Goal: Transaction & Acquisition: Subscribe to service/newsletter

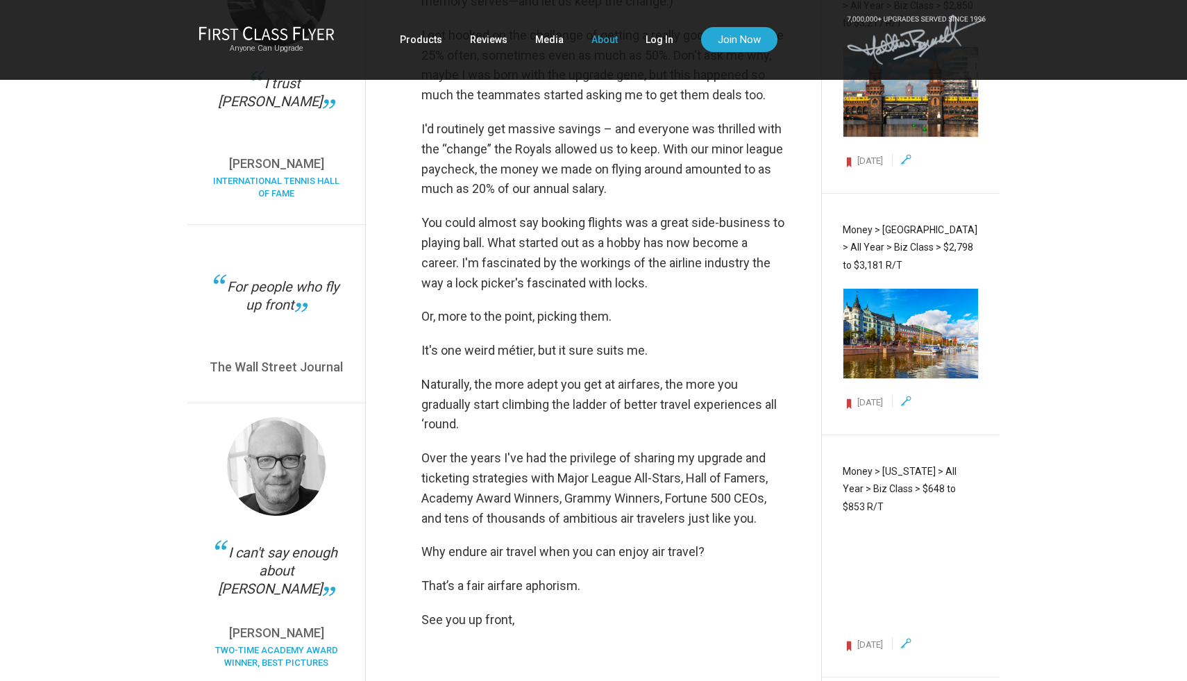
scroll to position [1264, 0]
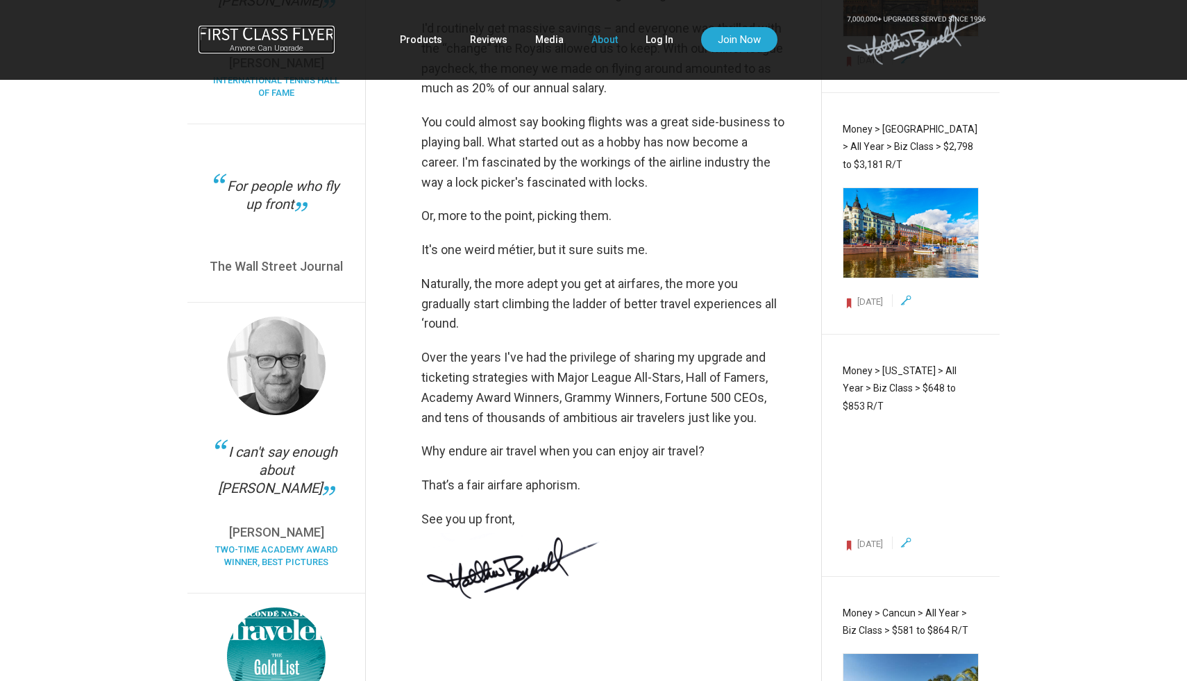
click at [271, 42] on div "Anyone Can Upgrade" at bounding box center [266, 40] width 136 height 28
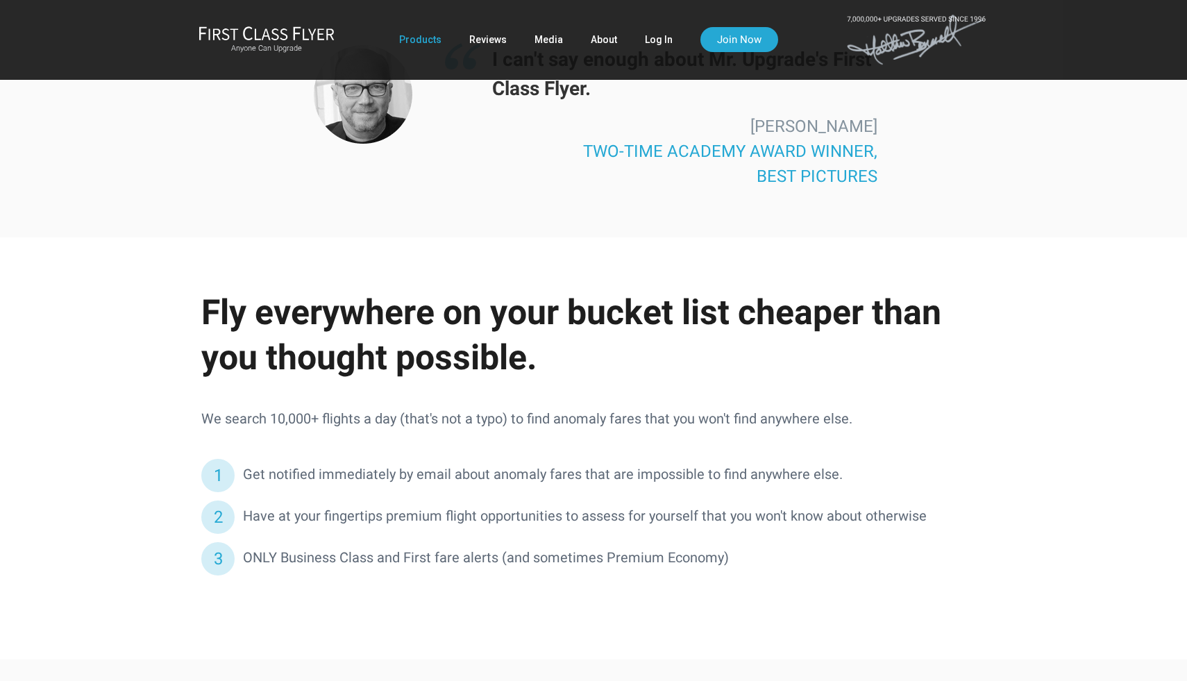
scroll to position [2343, 0]
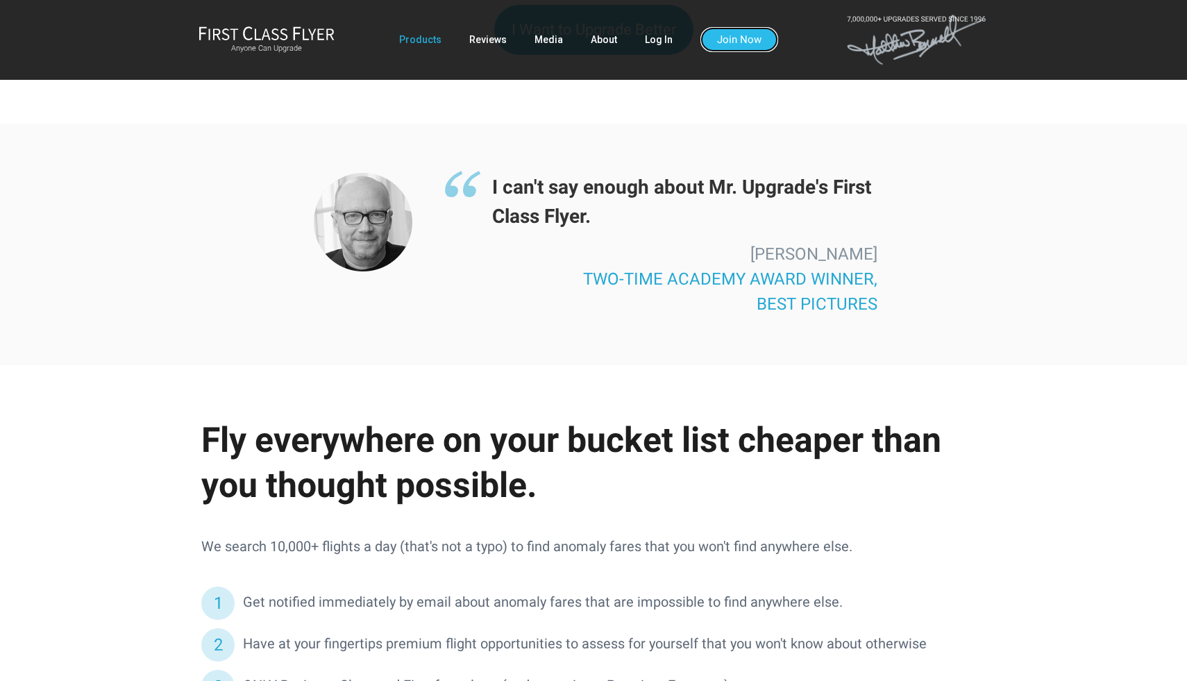
click at [741, 40] on link "Join Now" at bounding box center [739, 39] width 78 height 25
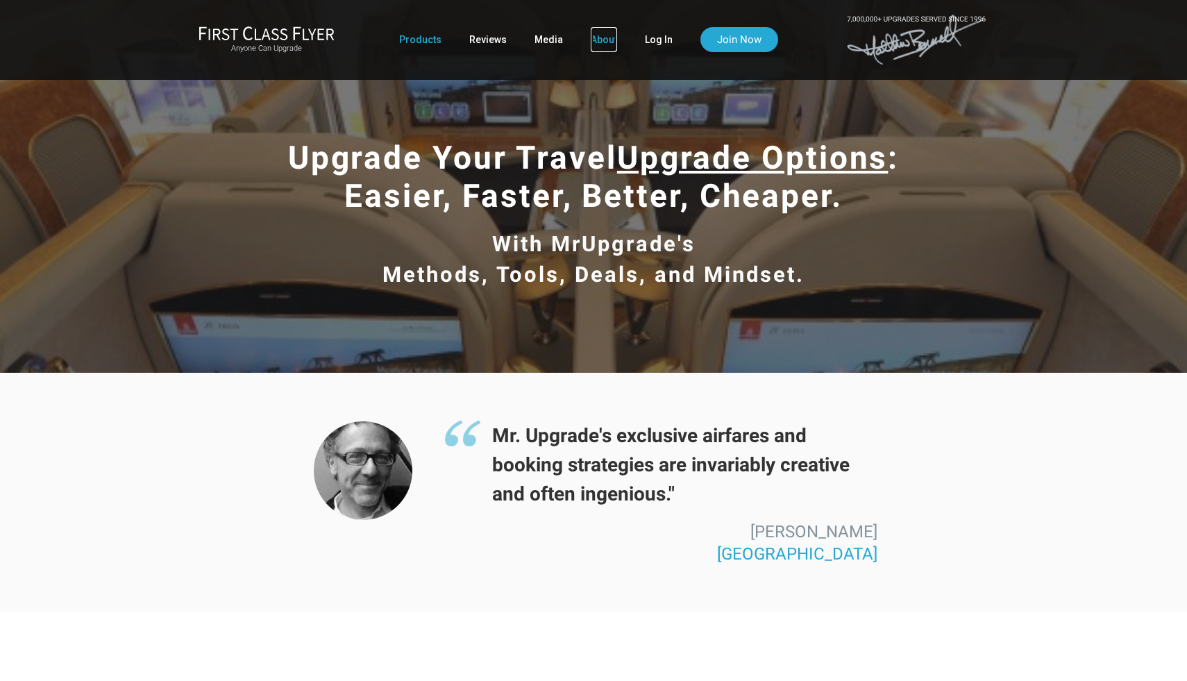
click at [607, 42] on link "About" at bounding box center [604, 39] width 26 height 25
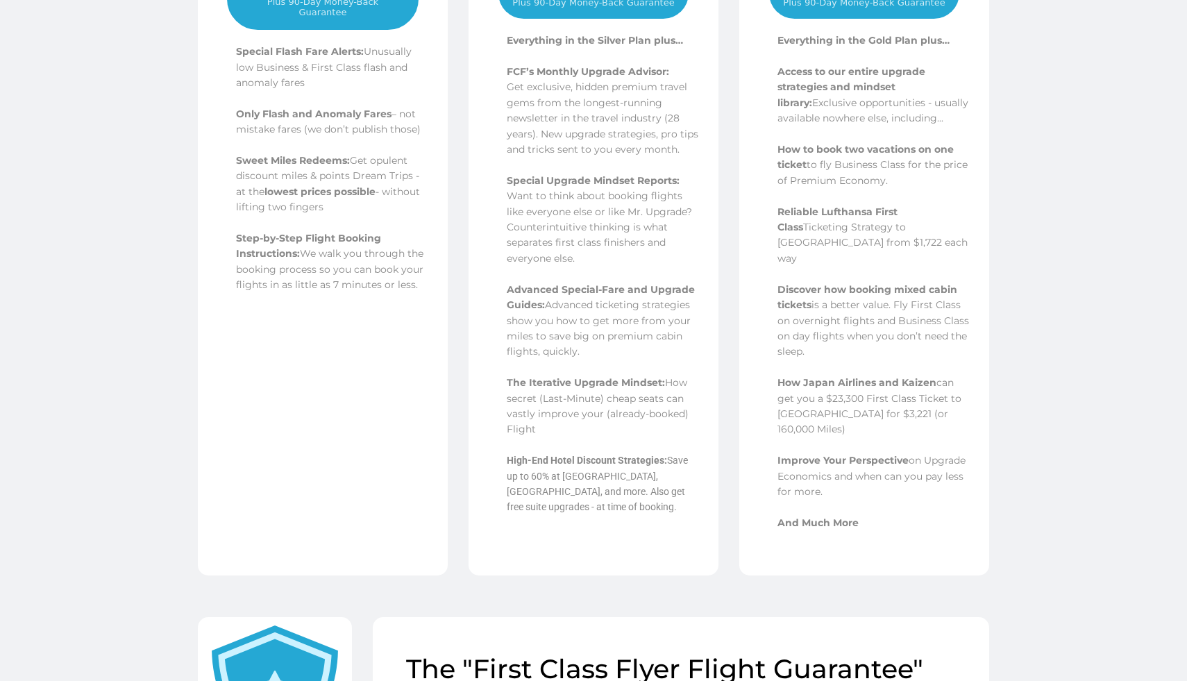
scroll to position [377, 0]
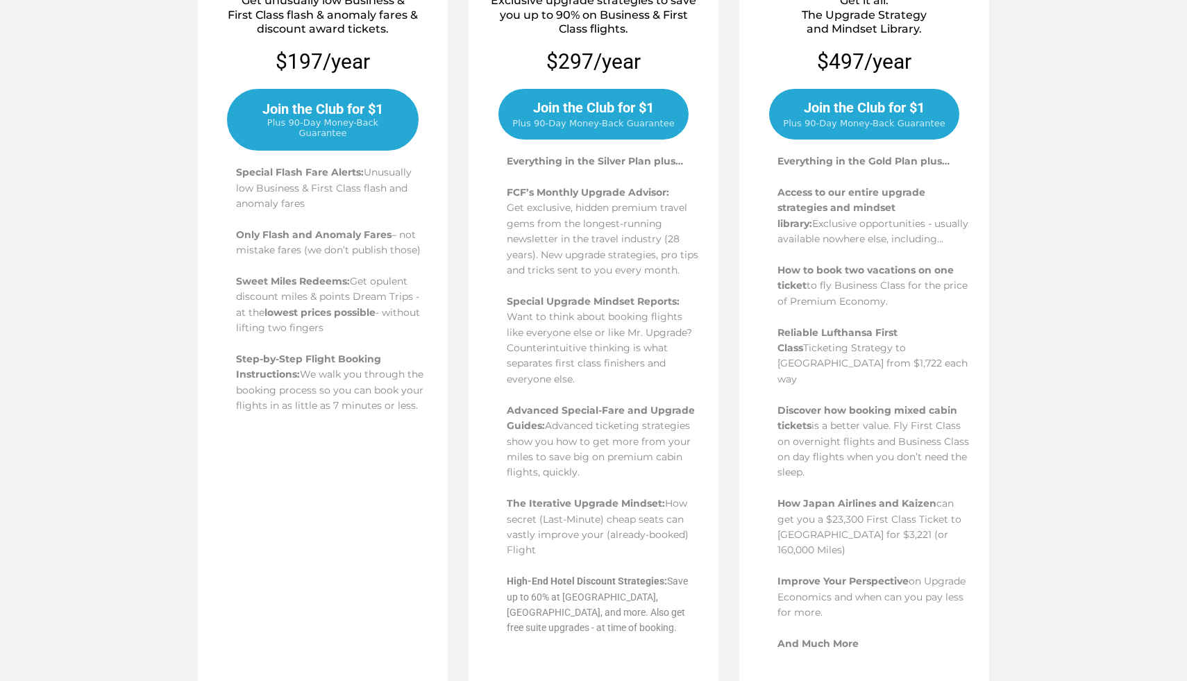
click at [319, 105] on span "Join the Club for $1" at bounding box center [322, 109] width 121 height 17
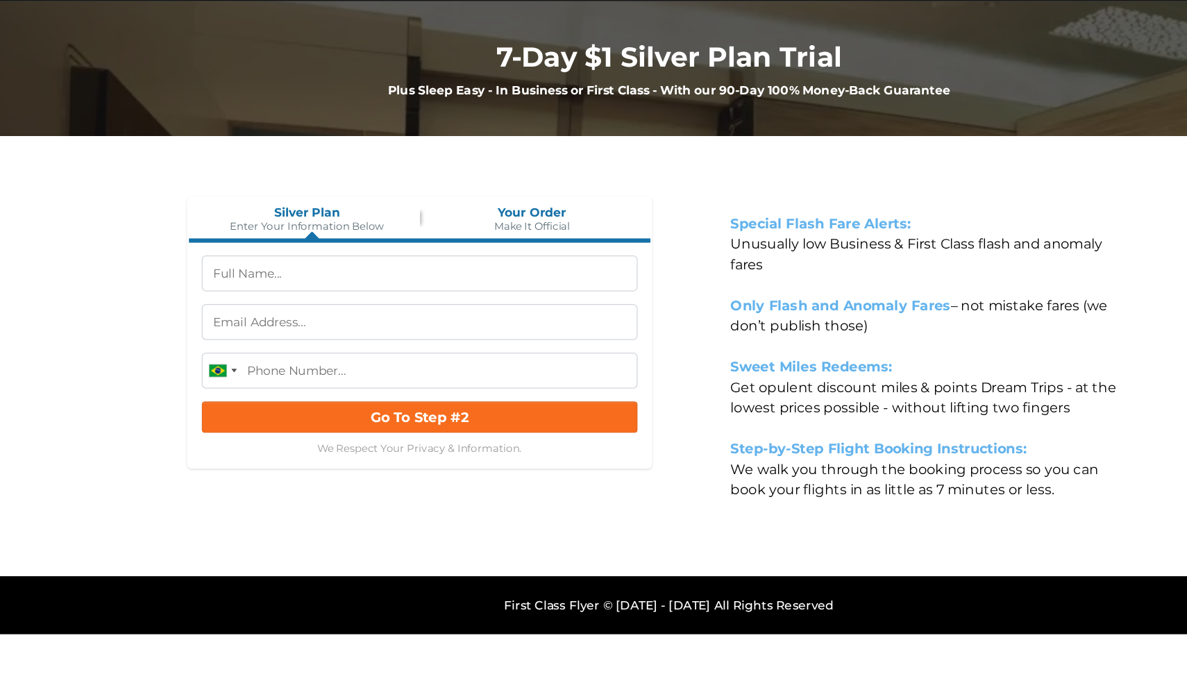
click at [385, 296] on section "[GEOGRAPHIC_DATA] +1 [GEOGRAPHIC_DATA] +44 [GEOGRAPHIC_DATA] +1 [GEOGRAPHIC_DAT…" at bounding box center [390, 316] width 355 height 108
click at [385, 280] on input "text" at bounding box center [390, 276] width 355 height 29
type input "Alex Joseph McFarland"
type input "(21) 97899-7144"
click at [359, 310] on input "text" at bounding box center [390, 315] width 355 height 29
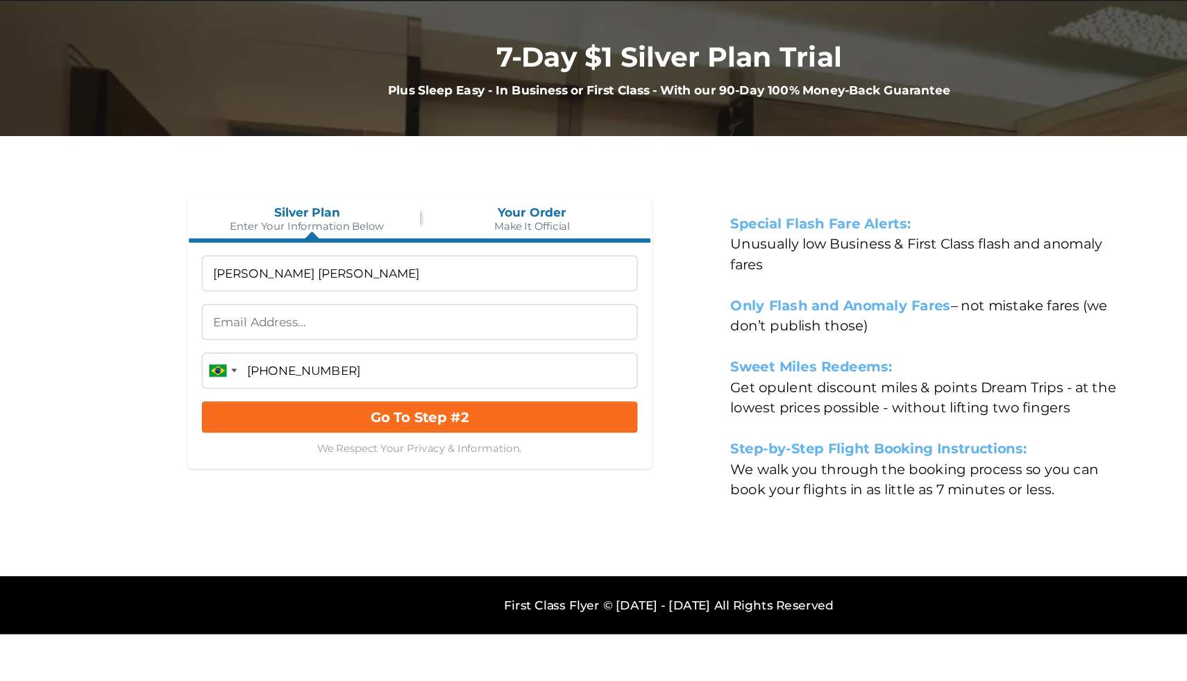
click at [262, 279] on input "Alex Joseph McFarland" at bounding box center [390, 276] width 355 height 29
type input "Alex McFarland"
click at [273, 316] on input "text" at bounding box center [390, 315] width 355 height 29
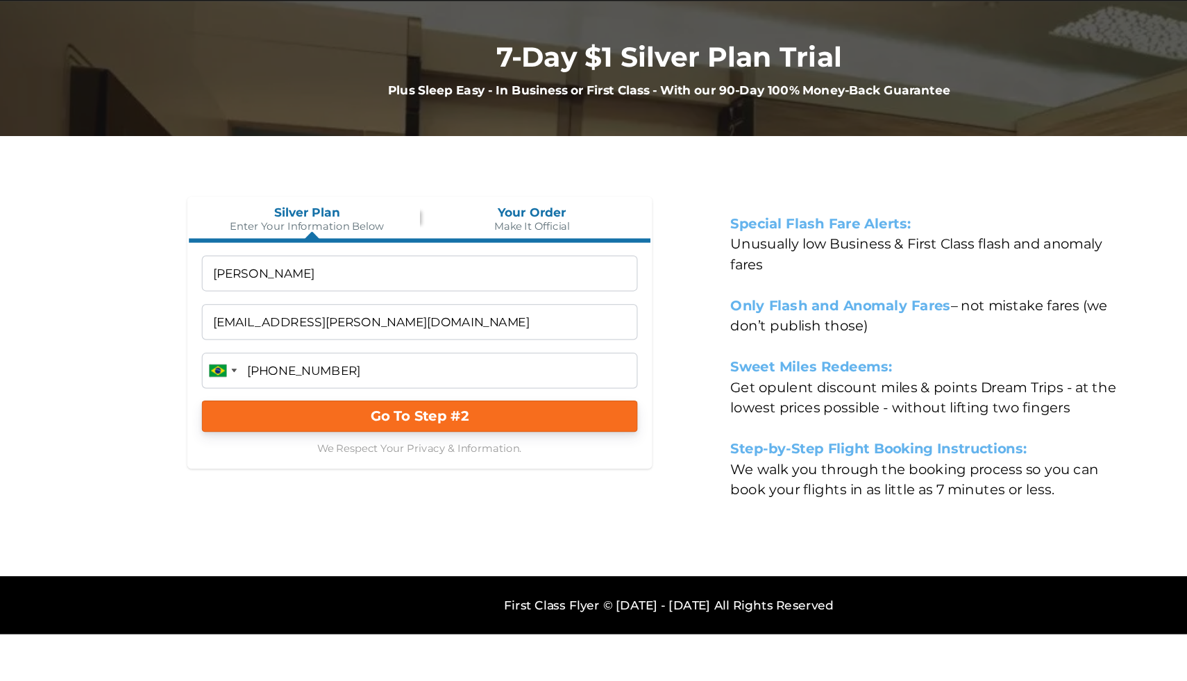
type input "[EMAIL_ADDRESS][PERSON_NAME][DOMAIN_NAME]"
click at [382, 386] on span "Go To Step #2" at bounding box center [390, 392] width 80 height 13
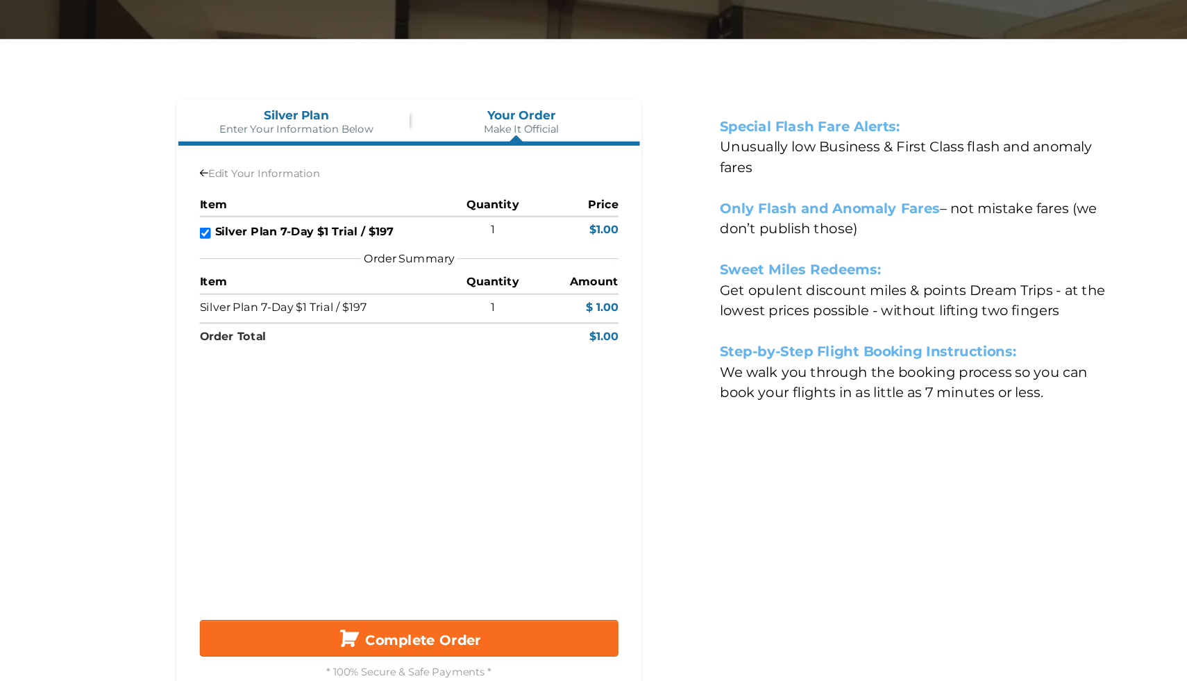
scroll to position [17, 0]
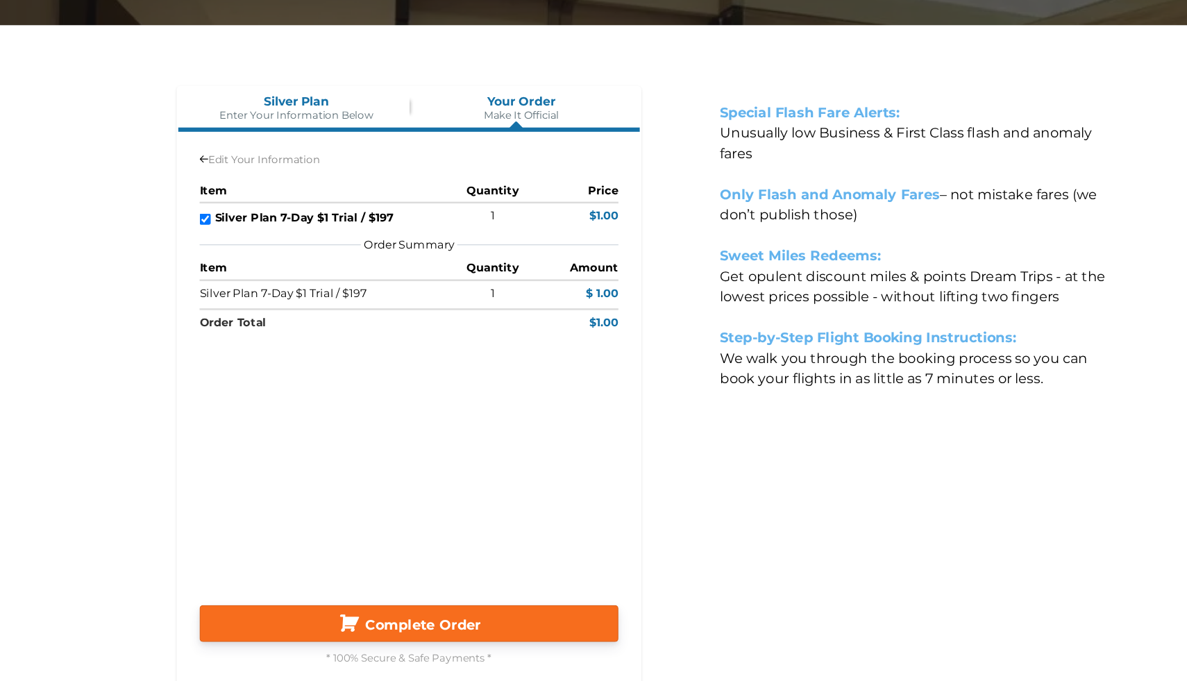
click at [381, 636] on span "Complete Order" at bounding box center [402, 635] width 94 height 13
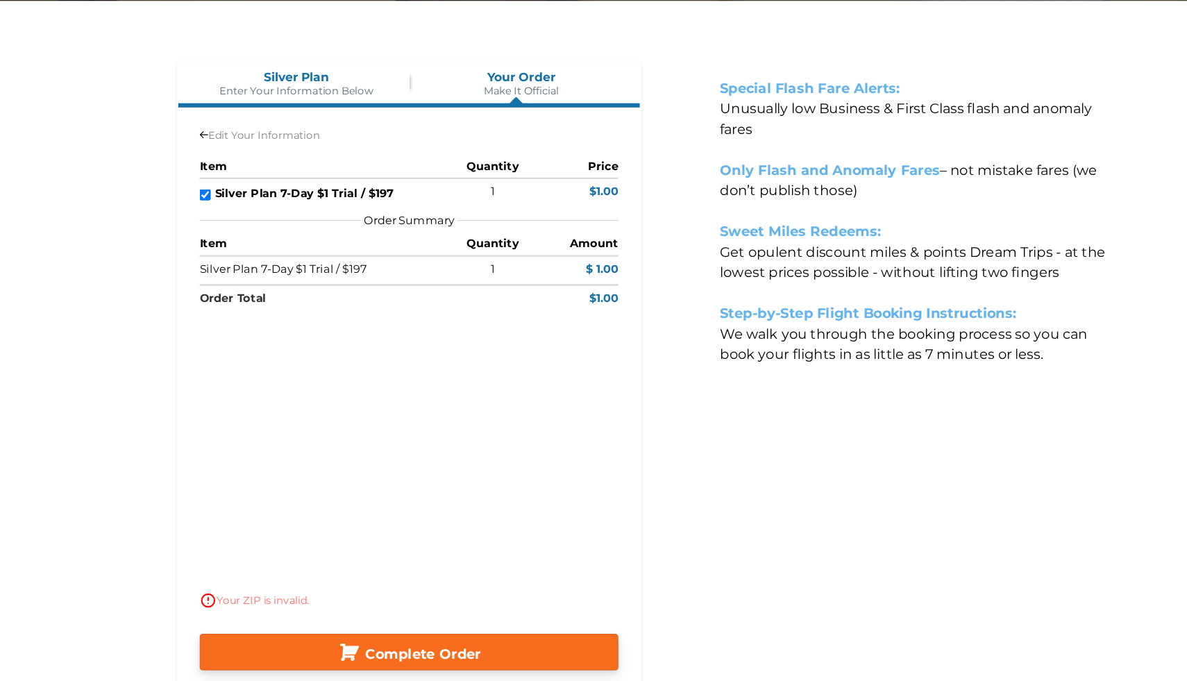
scroll to position [56, 0]
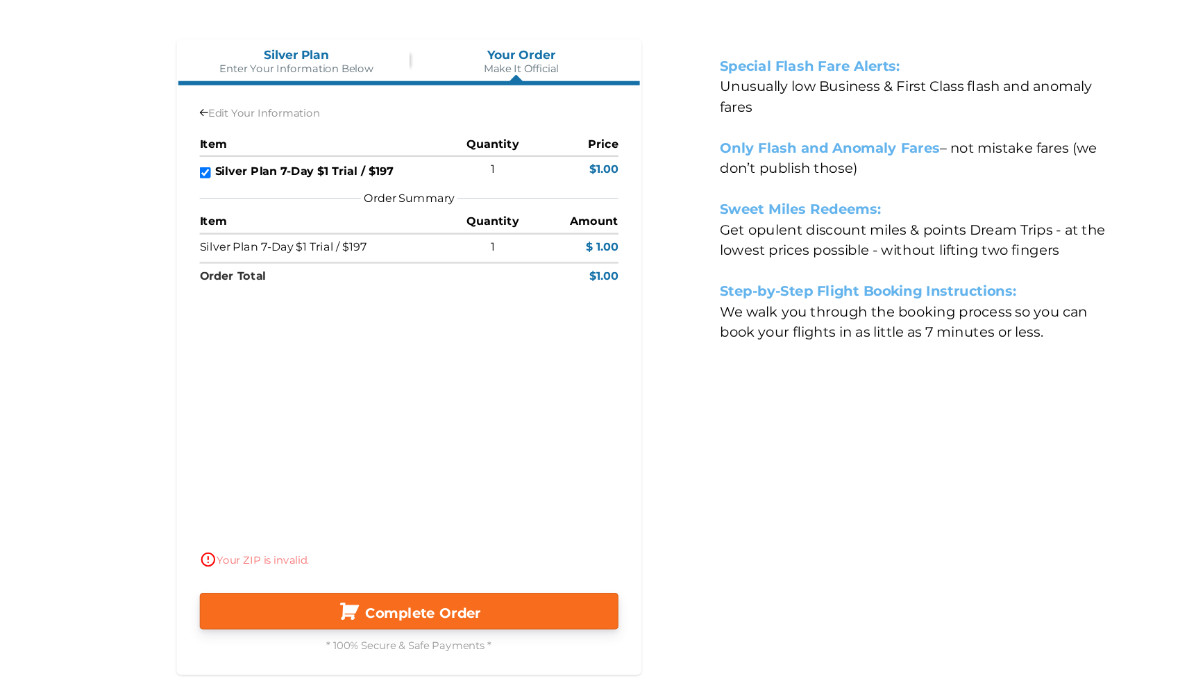
click at [664, 520] on div "Special Flash Fare Alerts: Unusually low Business & First Class flash and anoma…" at bounding box center [796, 416] width 385 height 531
click at [484, 620] on button "Complete Order" at bounding box center [390, 624] width 341 height 30
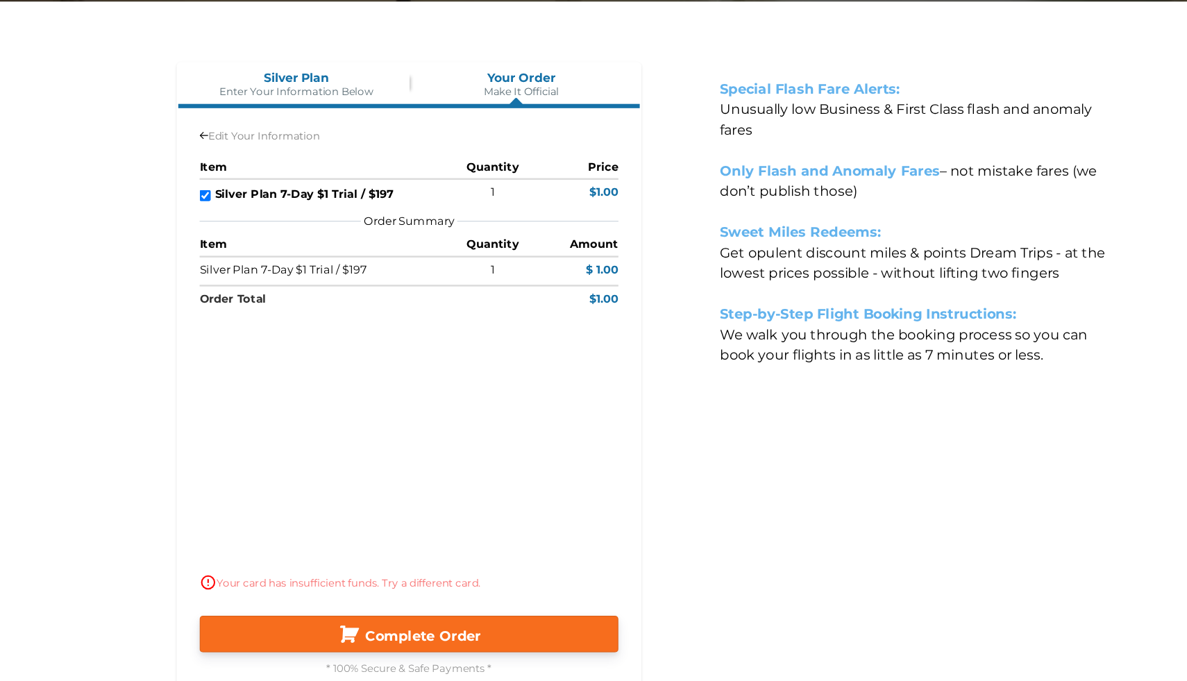
click at [427, 613] on button "Complete Order" at bounding box center [390, 624] width 341 height 30
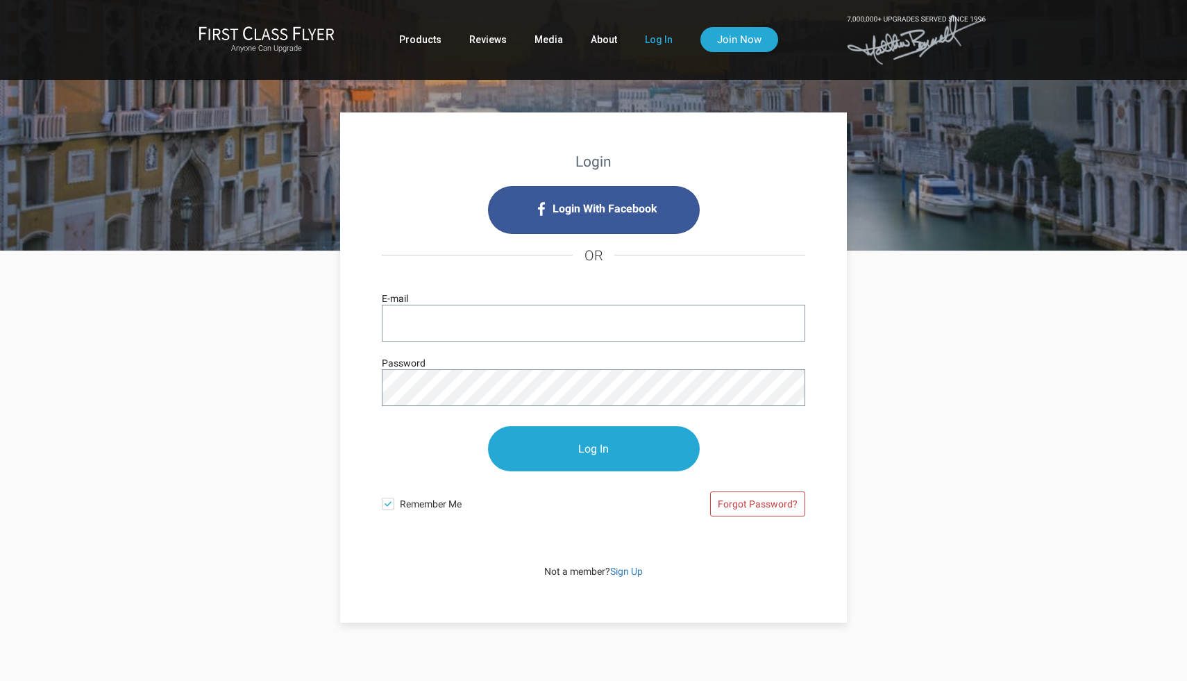
click at [551, 366] on form "E-mail Password Log In Remember Me Forgot Password?" at bounding box center [593, 416] width 423 height 223
click at [509, 334] on input "E-mail" at bounding box center [593, 323] width 423 height 37
type input "alex.j.mcfarland@icloud.com"
click at [488, 426] on input "Log In" at bounding box center [594, 448] width 212 height 45
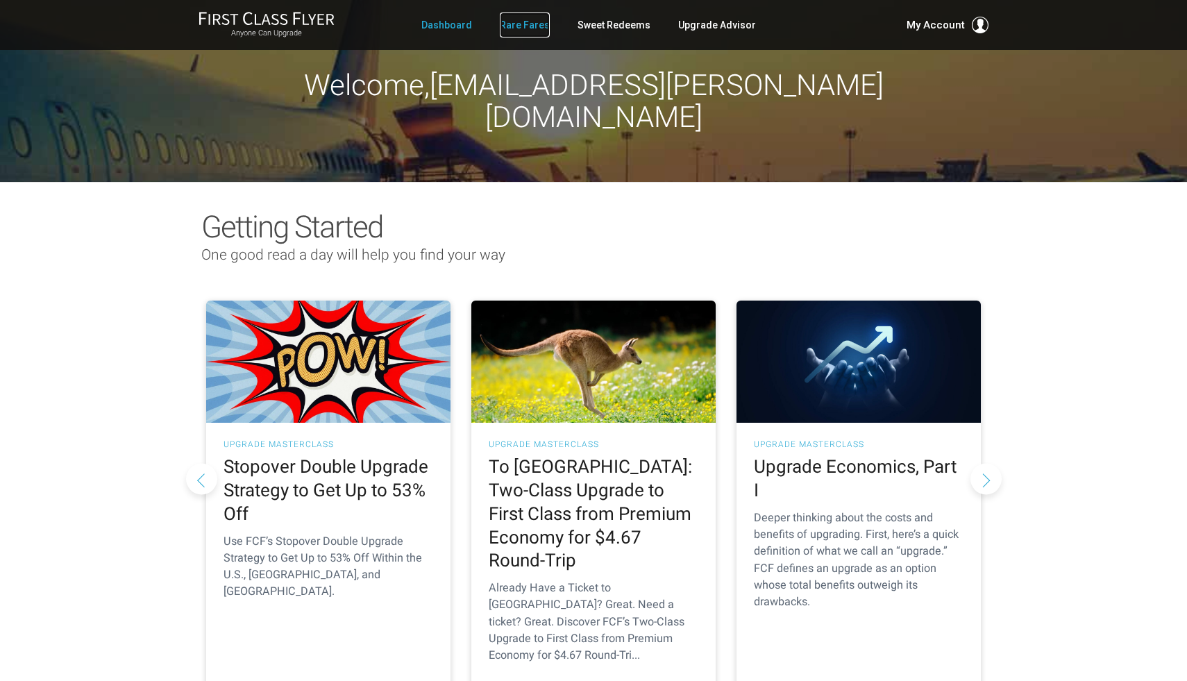
click at [535, 33] on link "Rare Fares" at bounding box center [525, 24] width 50 height 25
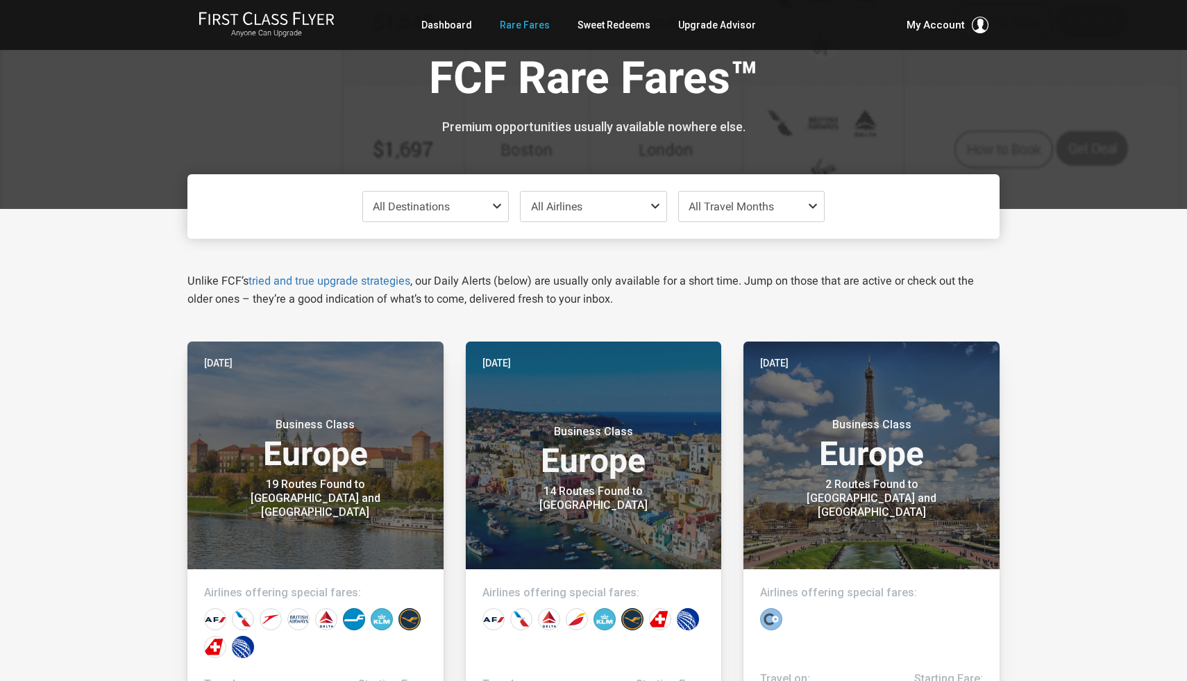
scroll to position [76, 0]
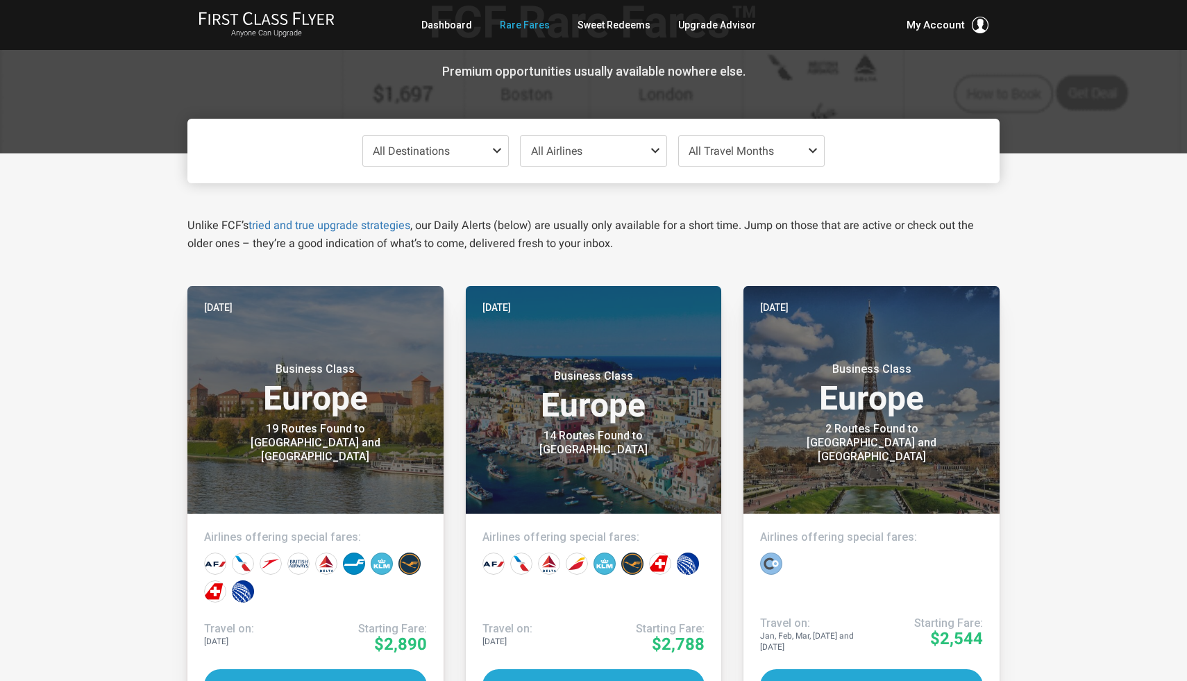
click at [439, 144] on span "All Destinations" at bounding box center [436, 151] width 146 height 30
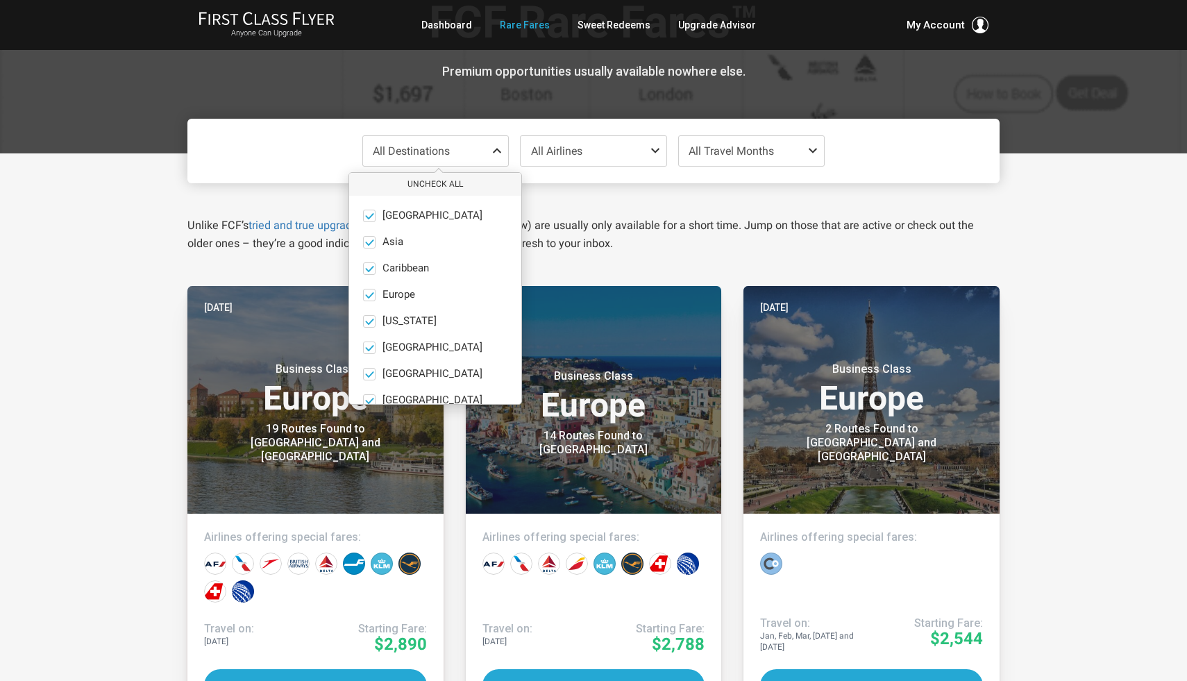
click at [567, 226] on p "Unlike FCF’s tried and true upgrade strategies , our Daily Alerts (below) are u…" at bounding box center [593, 235] width 812 height 36
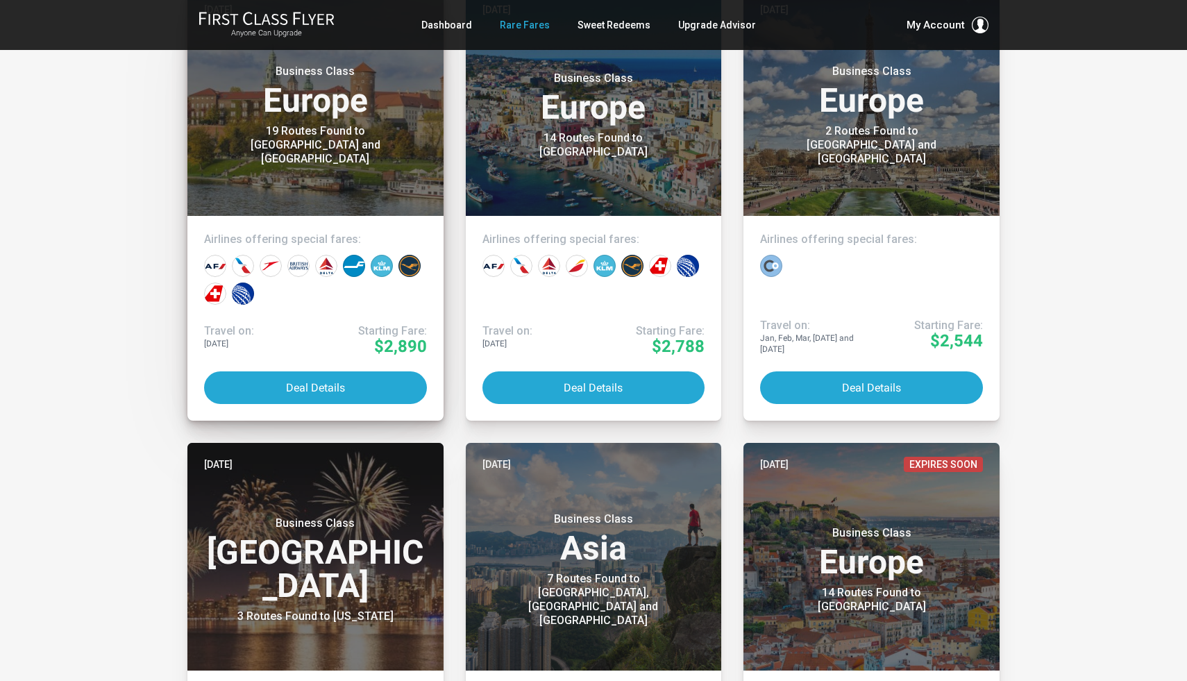
scroll to position [577, 0]
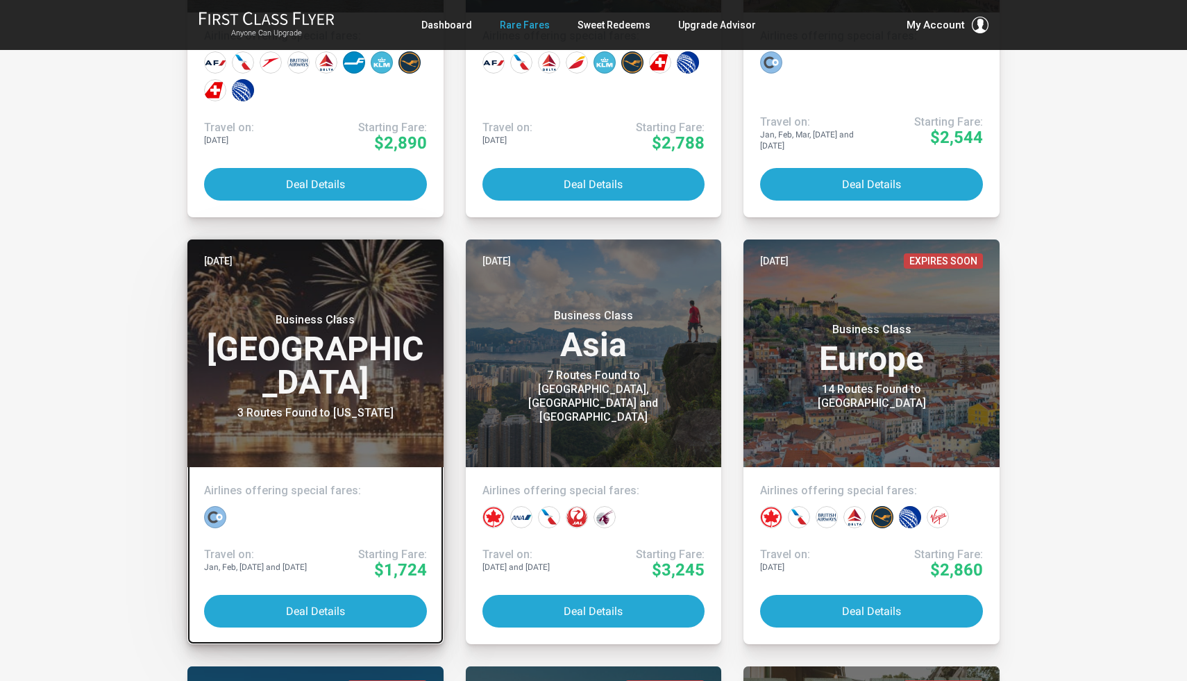
click at [363, 375] on h3 "Business Class North America" at bounding box center [315, 356] width 223 height 86
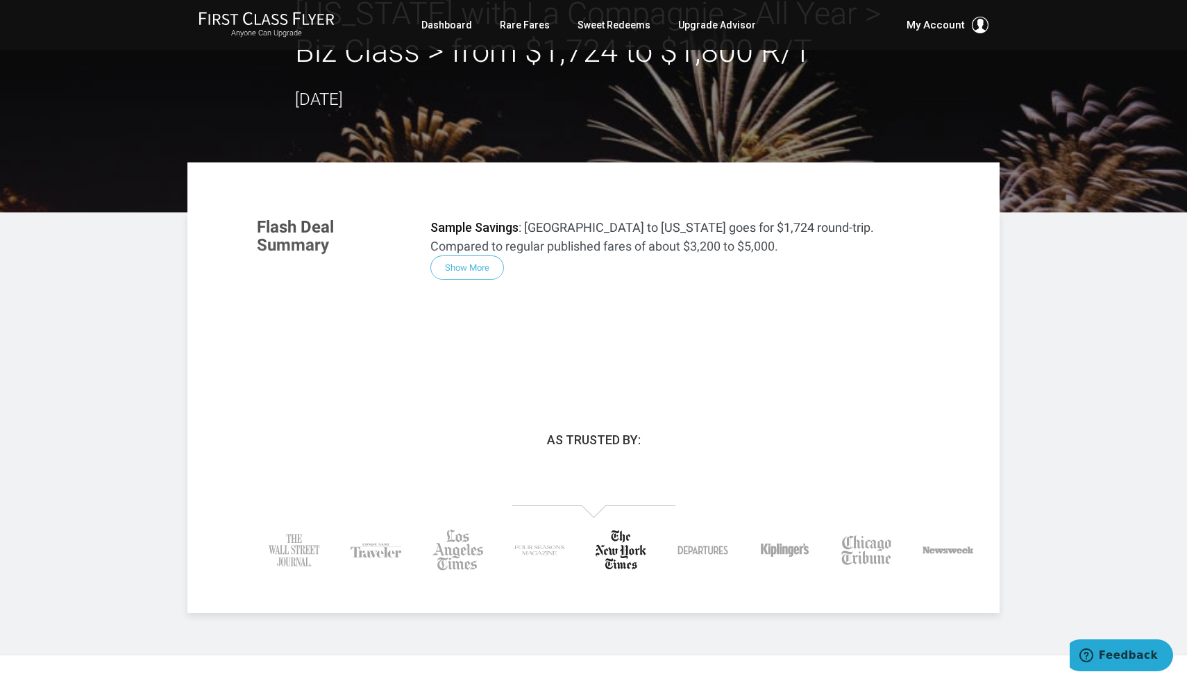
scroll to position [91, 0]
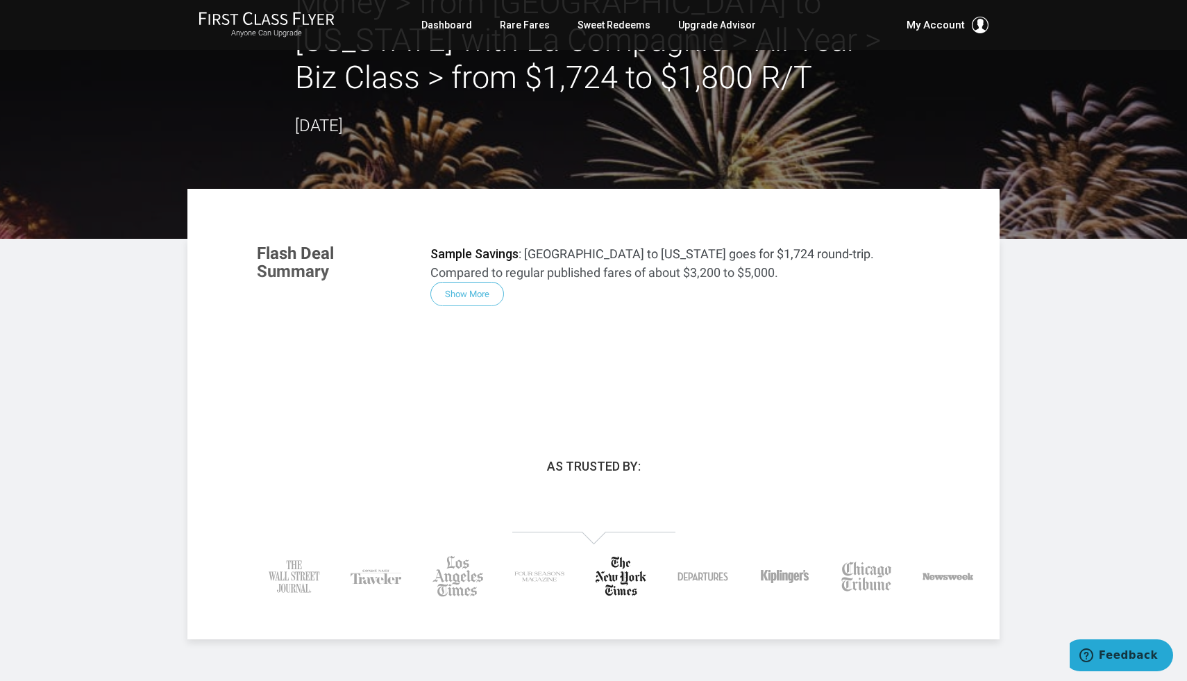
click at [479, 292] on div "Flash Deal Summary Sample Savings : [GEOGRAPHIC_DATA] to [US_STATE] goes for $1…" at bounding box center [593, 316] width 701 height 173
click at [487, 298] on div "Flash Deal Summary Sample Savings : [GEOGRAPHIC_DATA] to [US_STATE] goes for $1…" at bounding box center [593, 316] width 701 height 173
click at [468, 26] on link "Dashboard" at bounding box center [446, 24] width 51 height 25
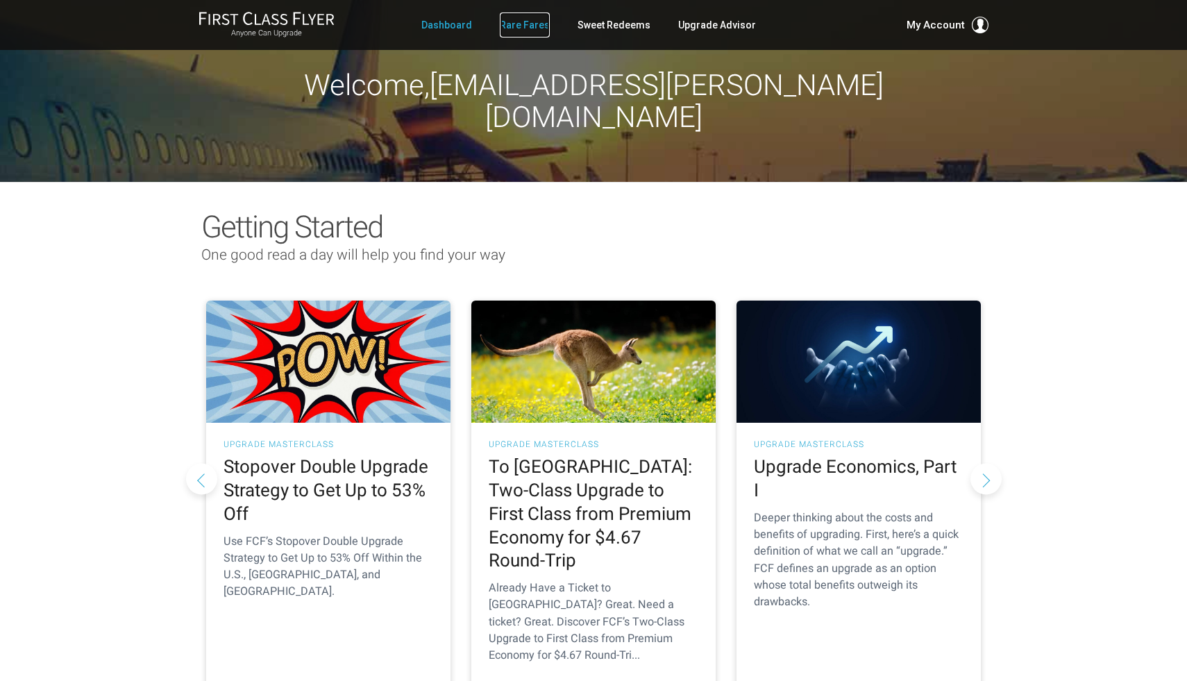
click at [534, 24] on link "Rare Fares" at bounding box center [525, 24] width 50 height 25
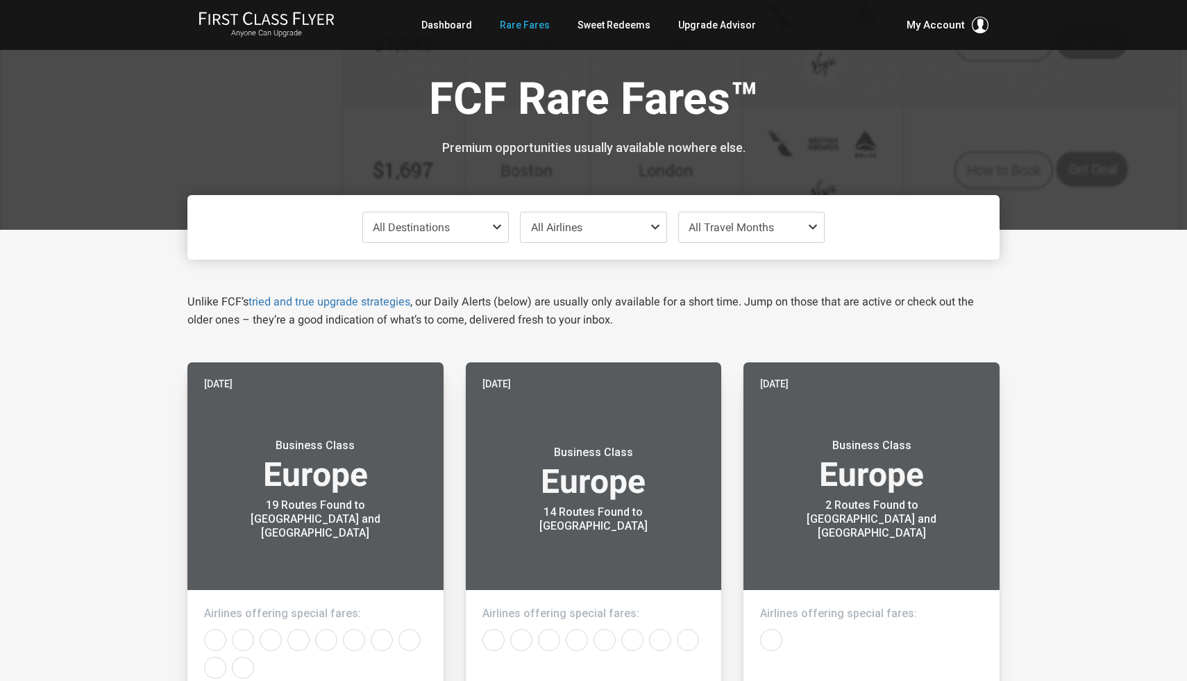
click at [465, 235] on span "All Destinations" at bounding box center [436, 227] width 146 height 30
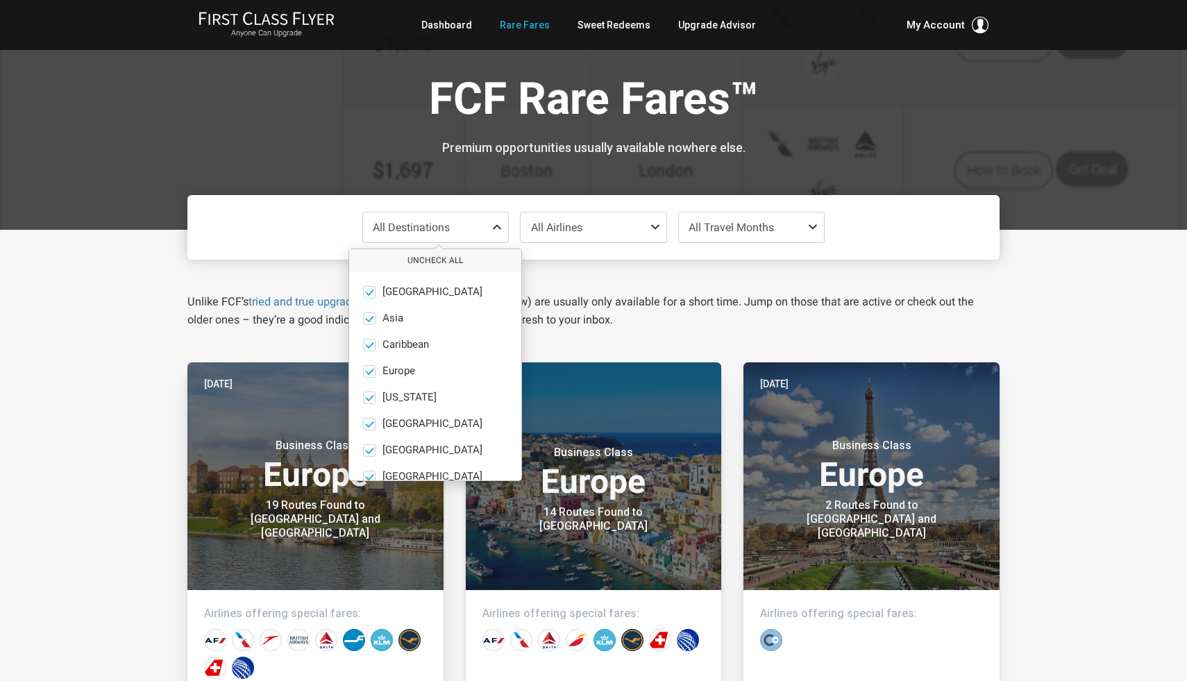
click at [560, 263] on div "Unlike FCF’s tried and true upgrade strategies , our Daily Alerts (below) are u…" at bounding box center [593, 294] width 833 height 69
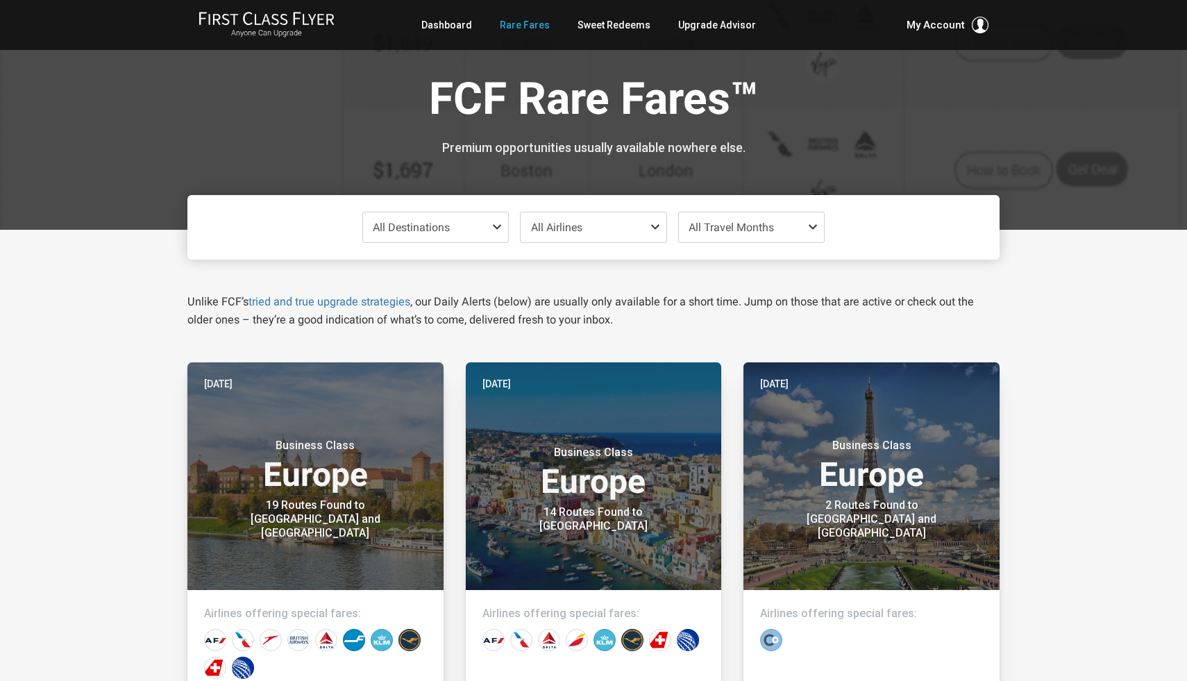
click at [749, 220] on span "All Travel Months" at bounding box center [752, 227] width 146 height 30
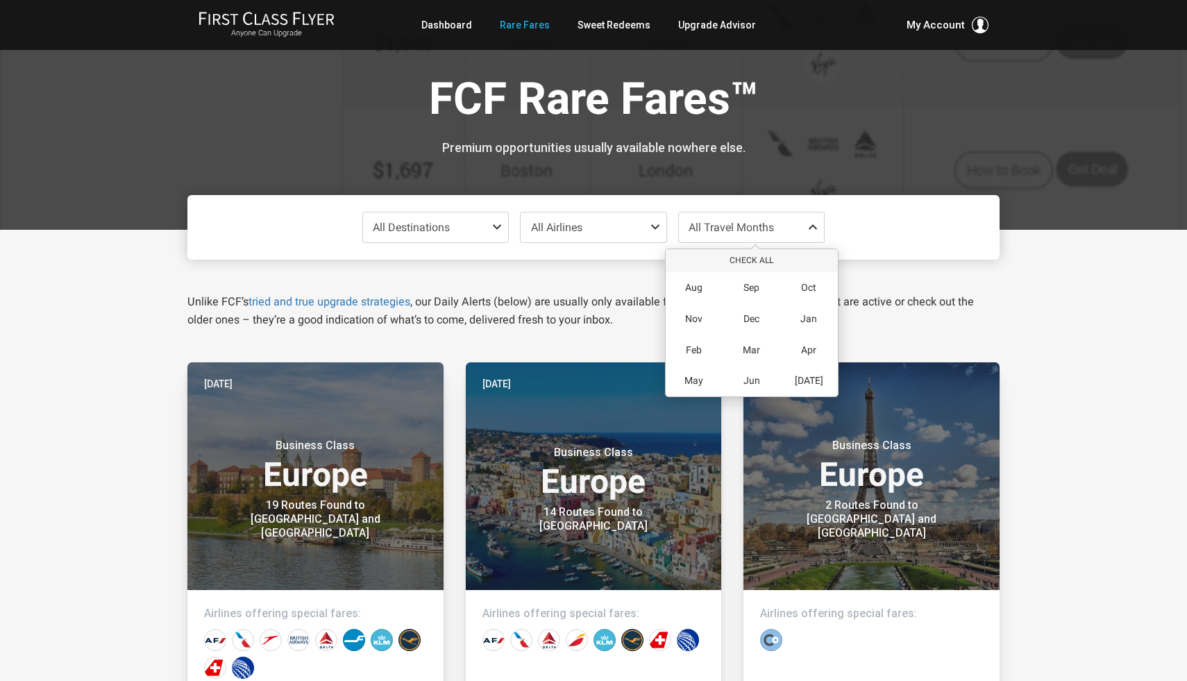
click at [516, 256] on div "All Destinations Uncheck All Africa only Asia only Caribbean only Europe only H…" at bounding box center [593, 227] width 812 height 65
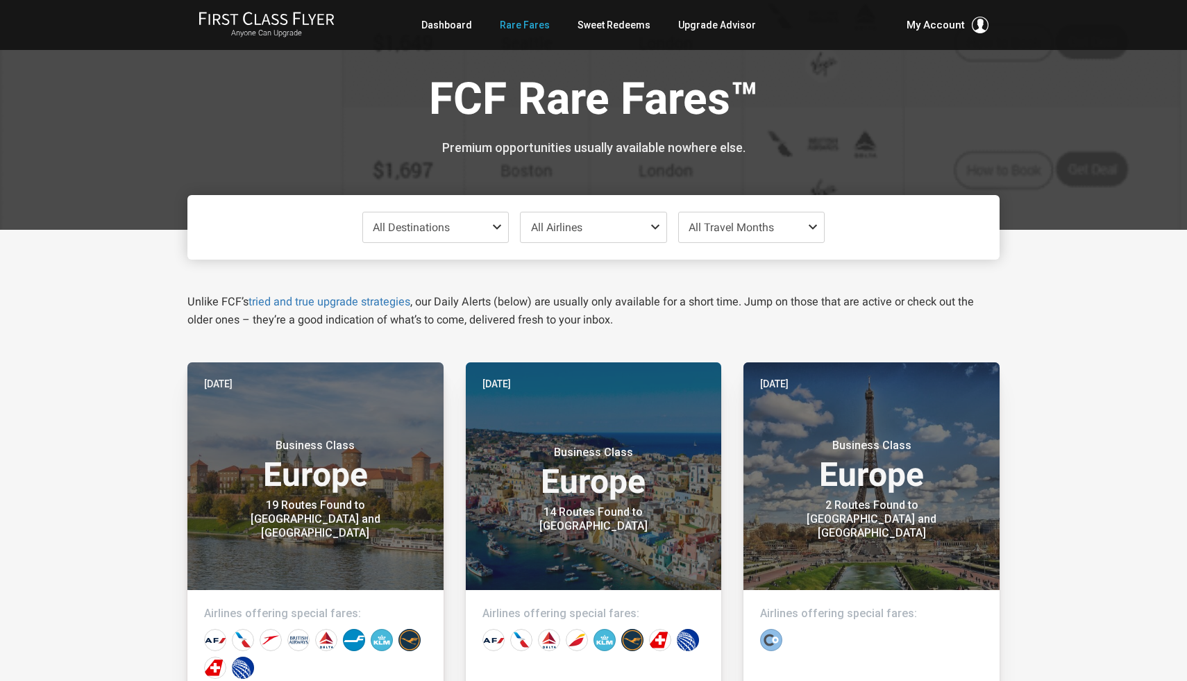
click at [401, 227] on span "All Destinations" at bounding box center [411, 227] width 77 height 13
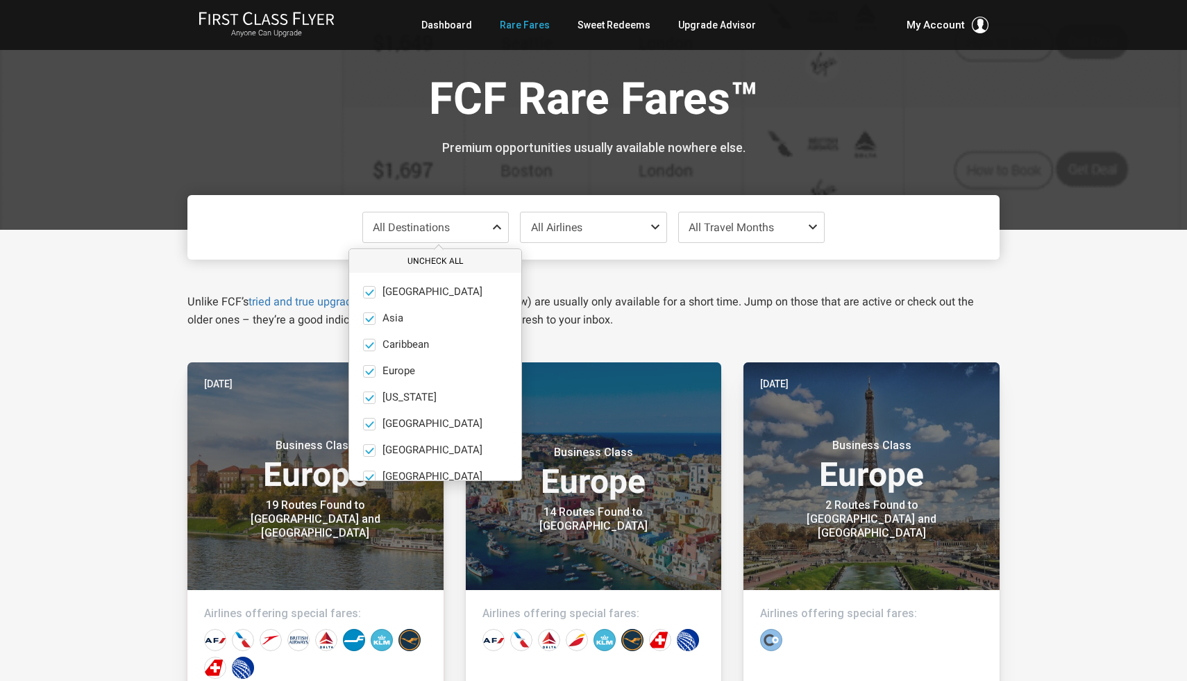
click at [435, 261] on button "Uncheck All" at bounding box center [435, 261] width 172 height 23
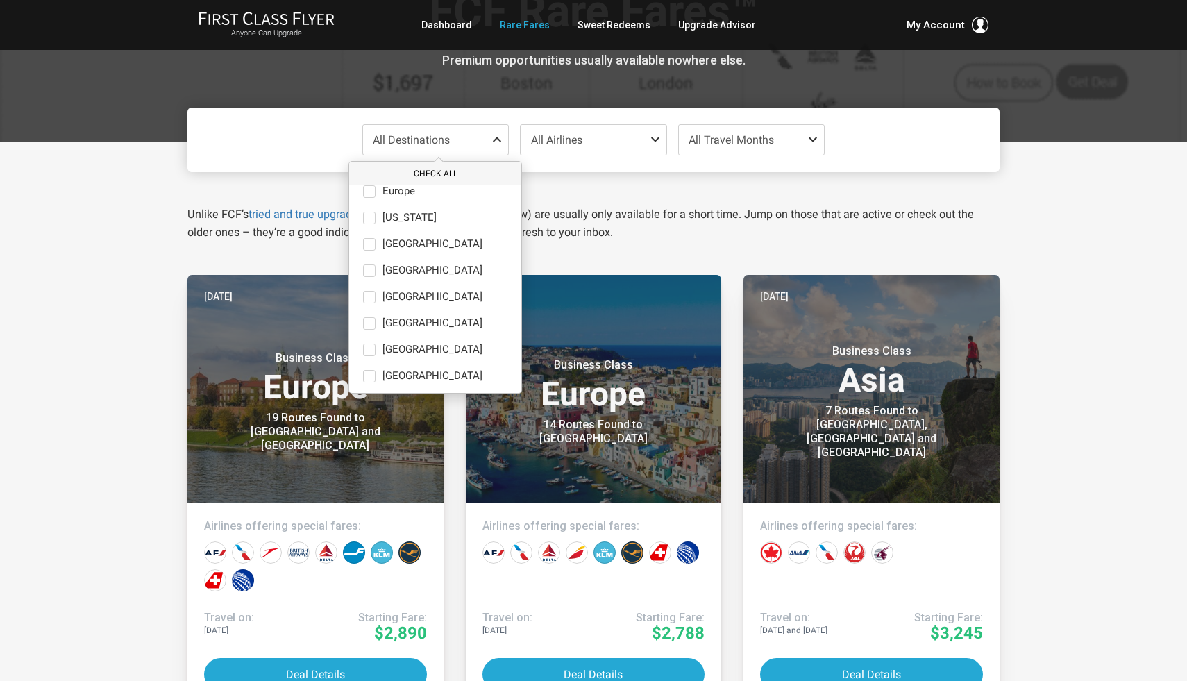
scroll to position [94, 0]
click at [407, 320] on span "North America" at bounding box center [432, 322] width 100 height 12
click at [0, 0] on input "North America only" at bounding box center [0, 0] width 0 height 0
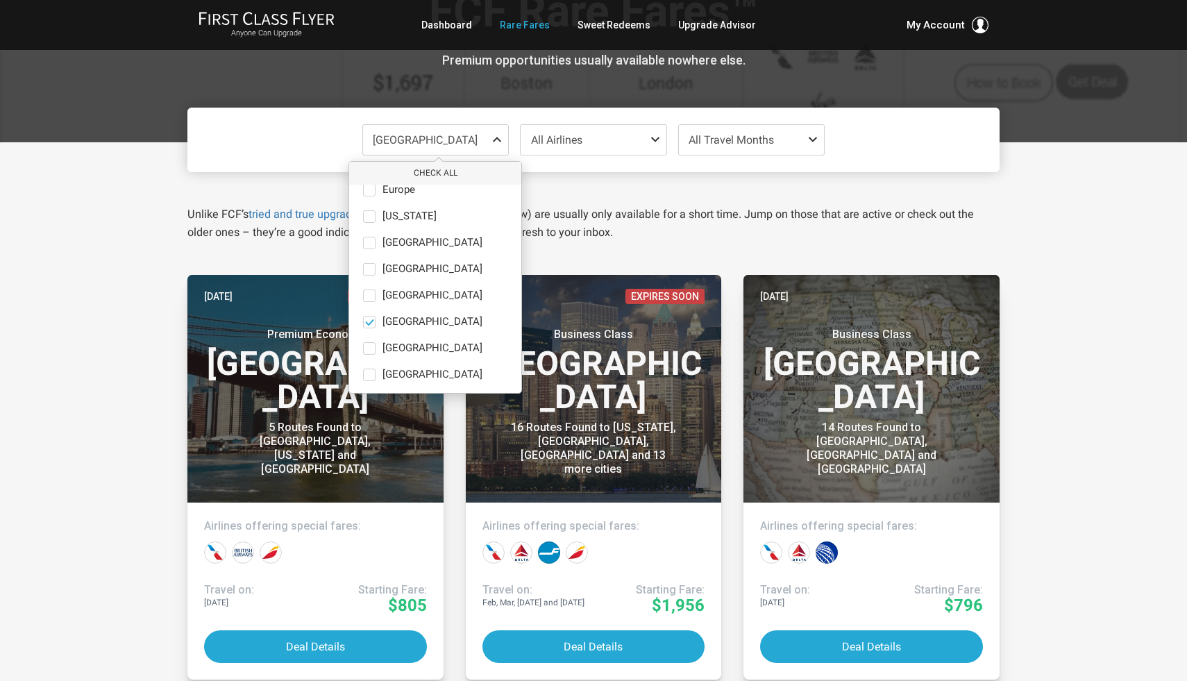
click at [312, 250] on div "North America Check All Africa only Asia only Caribbean only Europe only Hawaii…" at bounding box center [593, 580] width 812 height 876
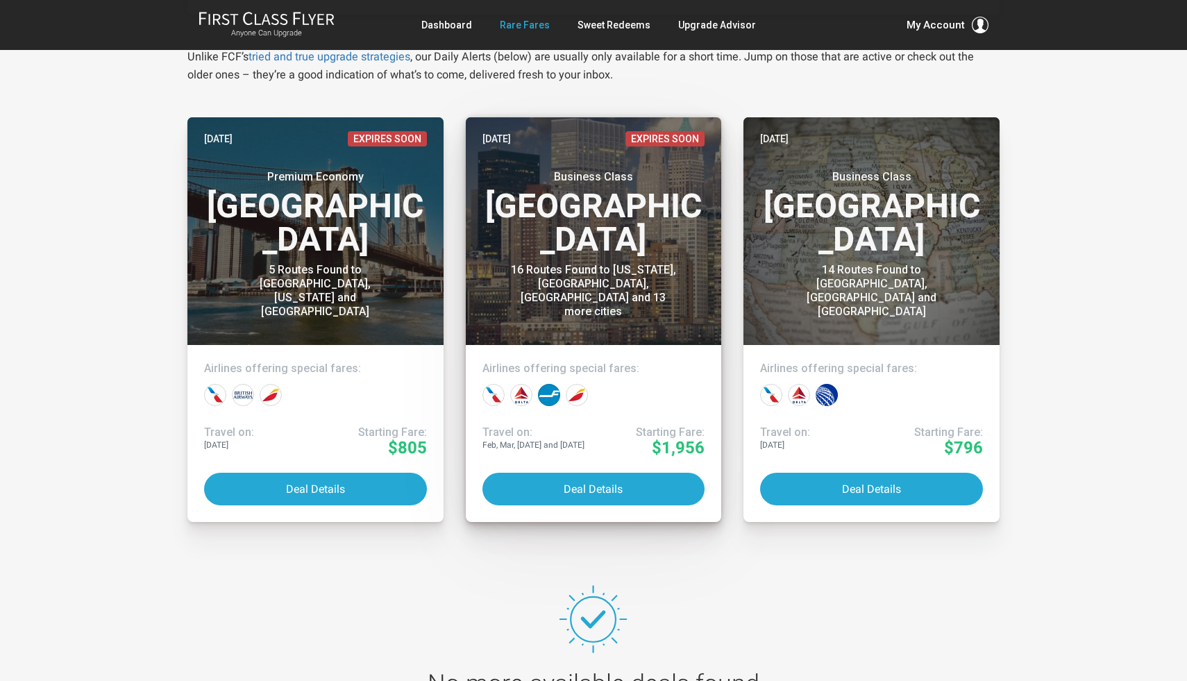
scroll to position [315, 0]
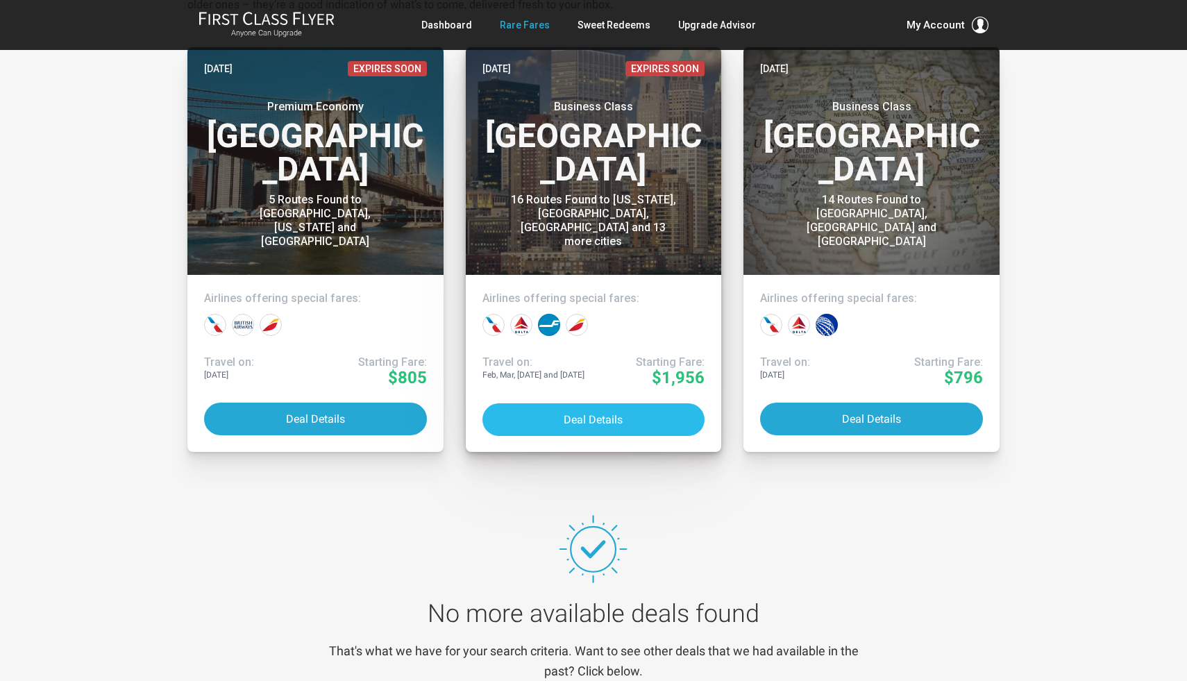
click at [629, 420] on button "Deal Details" at bounding box center [593, 419] width 223 height 33
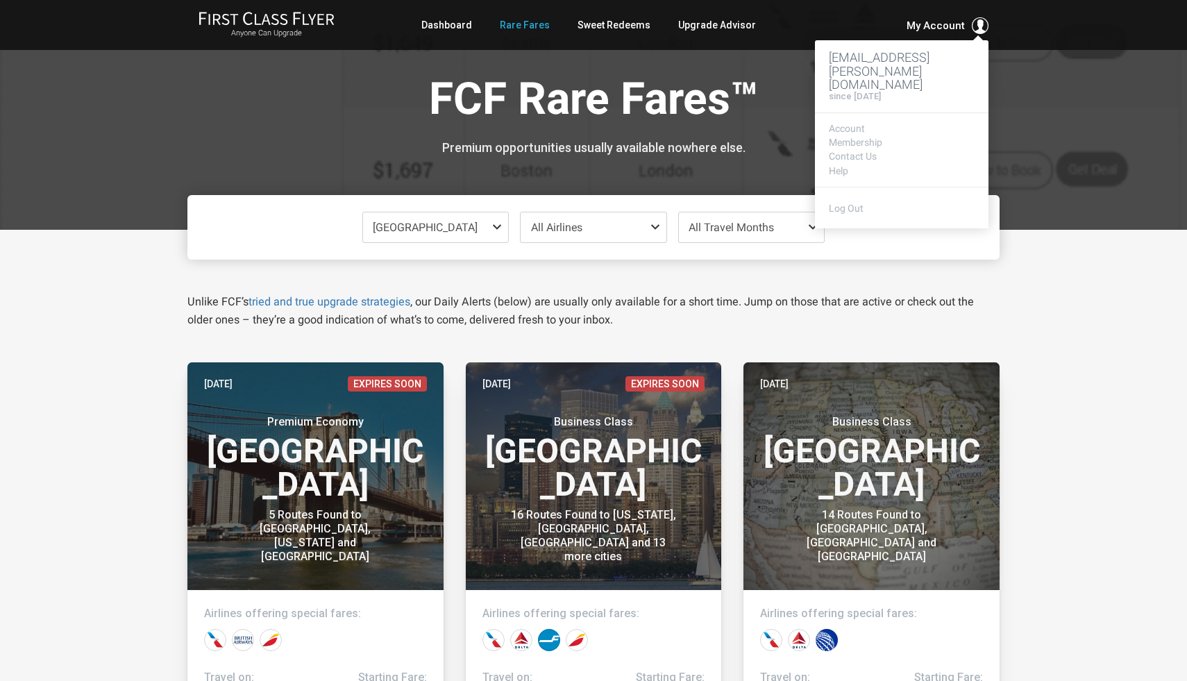
click at [918, 23] on span "My Account" at bounding box center [935, 25] width 58 height 17
click at [857, 151] on link "Contact Us" at bounding box center [902, 156] width 146 height 10
click at [863, 137] on link "Membership" at bounding box center [902, 142] width 146 height 10
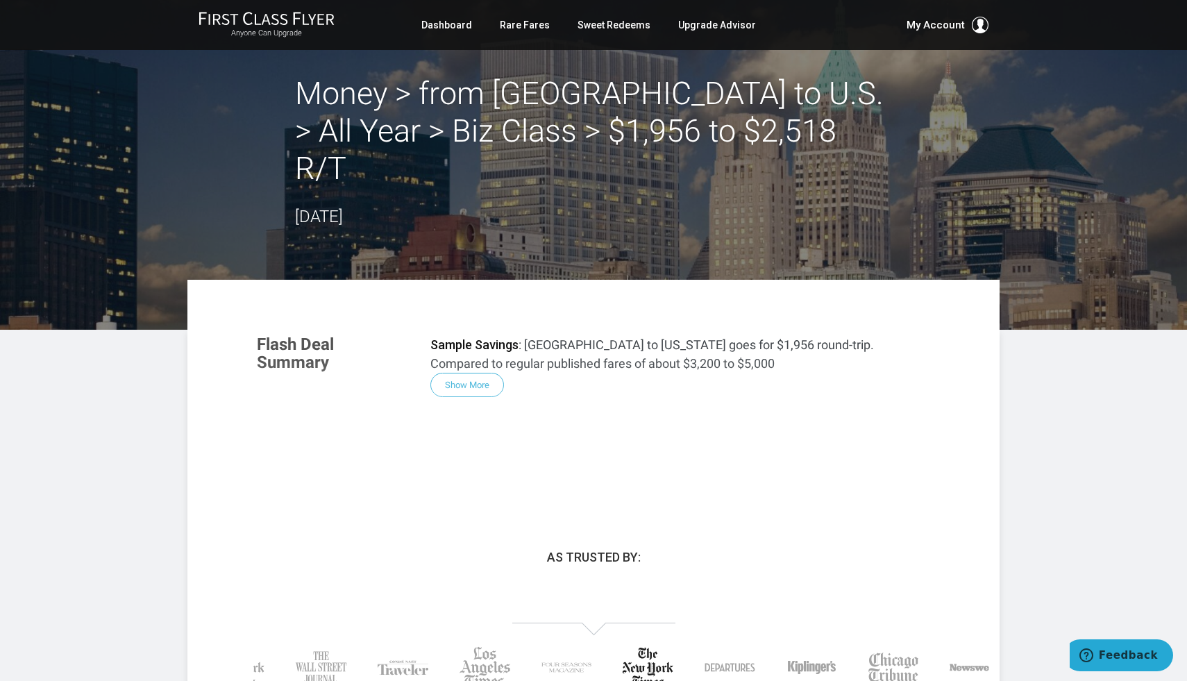
click at [528, 335] on p "Sample Savings : Dublin to New York goes for $1,956 round-trip. Compared to reg…" at bounding box center [680, 353] width 500 height 37
click at [484, 340] on div "Flash Deal Summary Sample Savings : Dublin to New York goes for $1,956 round-tr…" at bounding box center [593, 407] width 701 height 173
click at [477, 344] on div "Flash Deal Summary Sample Savings : Dublin to New York goes for $1,956 round-tr…" at bounding box center [593, 407] width 701 height 173
click at [473, 347] on div "Flash Deal Summary Sample Savings : Dublin to New York goes for $1,956 round-tr…" at bounding box center [593, 407] width 701 height 173
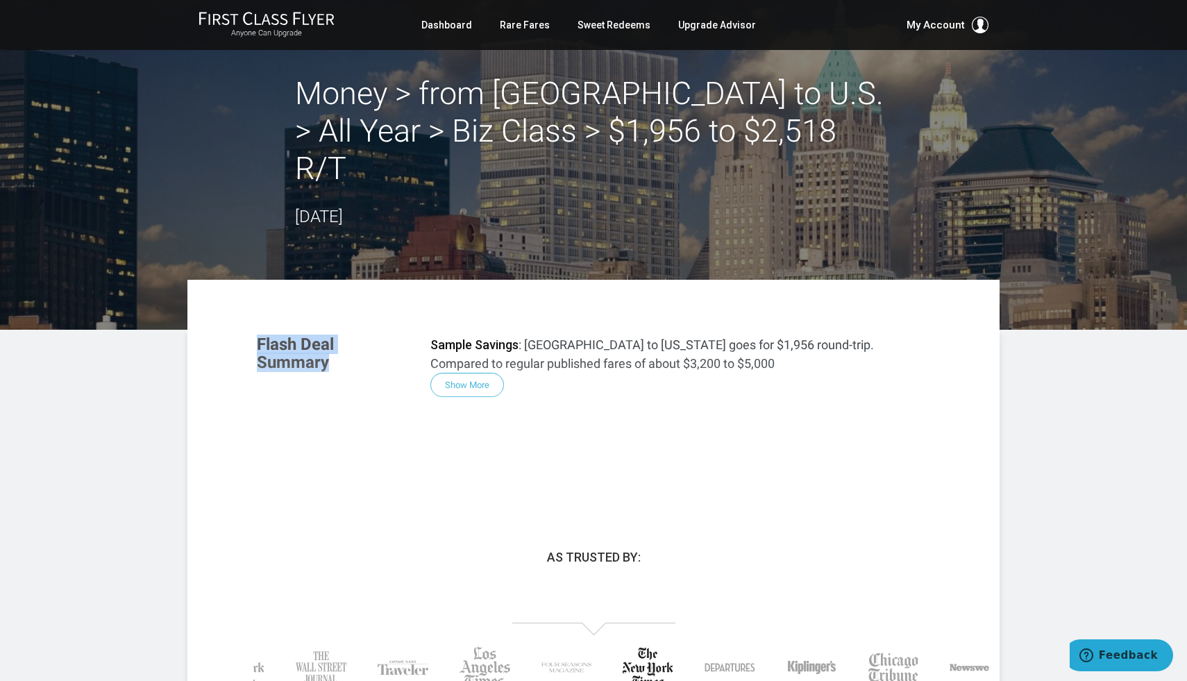
click at [473, 347] on div "Flash Deal Summary Sample Savings : Dublin to New York goes for $1,956 round-tr…" at bounding box center [593, 407] width 701 height 173
click at [334, 321] on div "Flash Deal Summary Sample Savings : Dublin to New York goes for $1,956 round-tr…" at bounding box center [593, 407] width 701 height 173
click at [456, 333] on div "Flash Deal Summary Sample Savings : Dublin to New York goes for $1,956 round-tr…" at bounding box center [593, 407] width 701 height 173
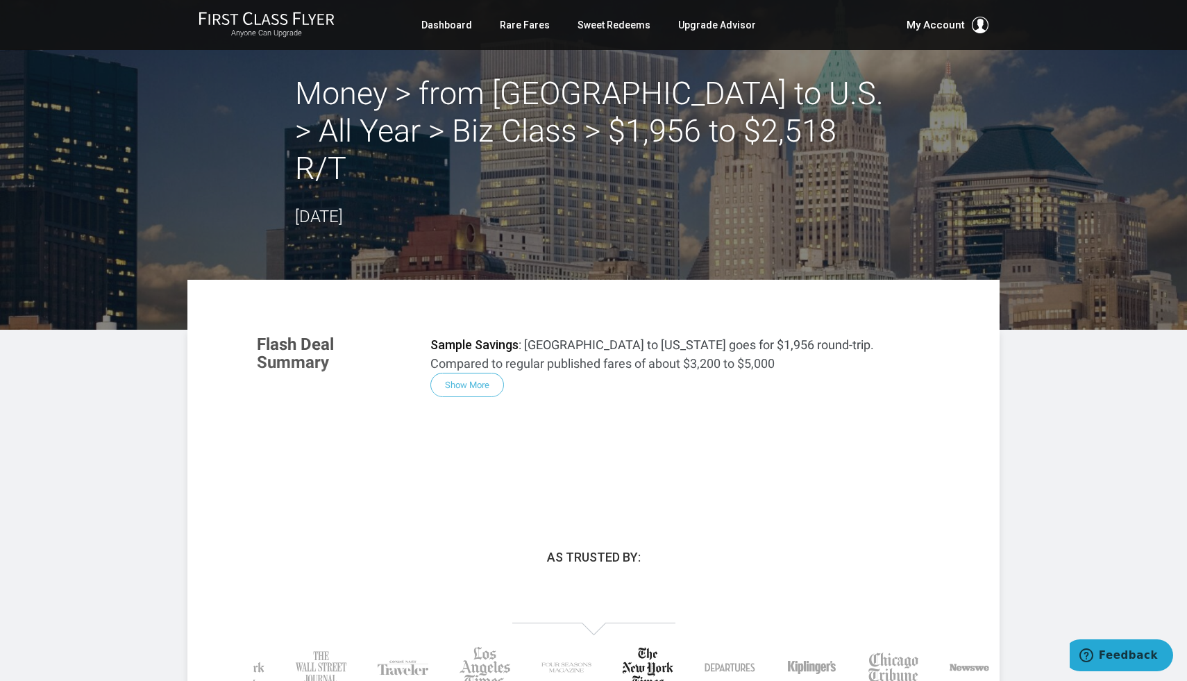
click at [456, 345] on div "Flash Deal Summary Sample Savings : Dublin to New York goes for $1,956 round-tr…" at bounding box center [593, 407] width 701 height 173
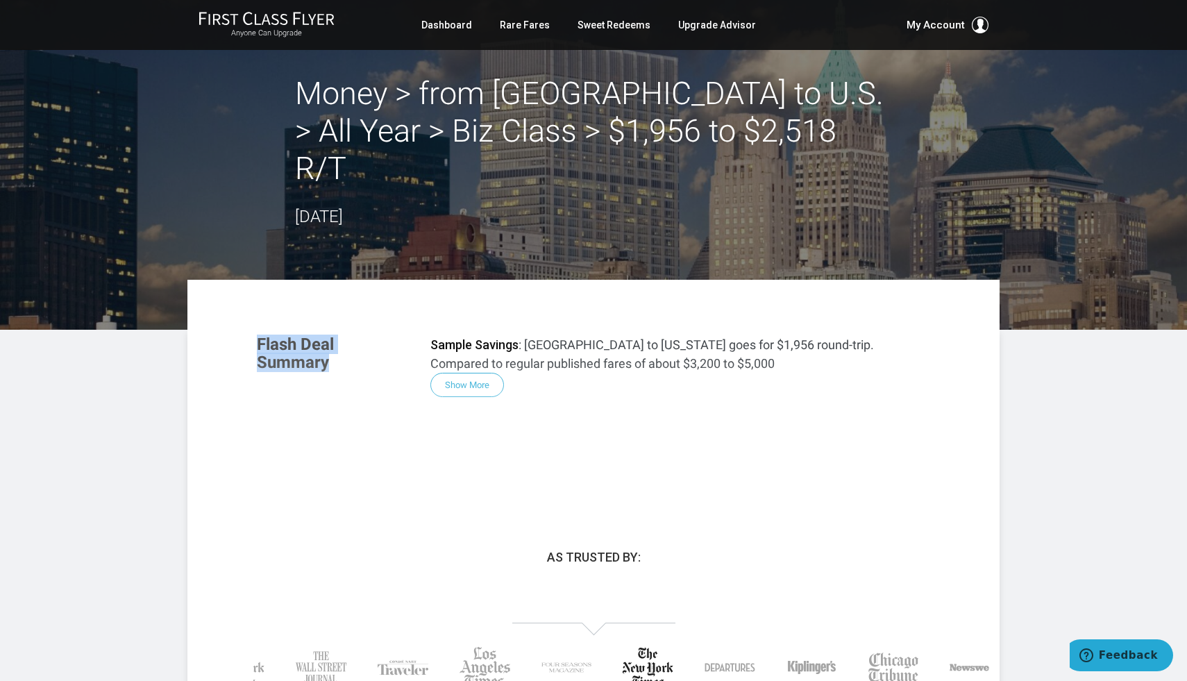
click at [323, 335] on h3 "Flash Deal Summary" at bounding box center [333, 353] width 153 height 37
click at [463, 328] on div "Flash Deal Summary Sample Savings : Dublin to New York goes for $1,956 round-tr…" at bounding box center [593, 407] width 701 height 173
click at [463, 348] on div "Flash Deal Summary Sample Savings : Dublin to New York goes for $1,956 round-tr…" at bounding box center [593, 407] width 701 height 173
click at [474, 355] on div "Flash Deal Summary Sample Savings : Dublin to New York goes for $1,956 round-tr…" at bounding box center [593, 407] width 701 height 173
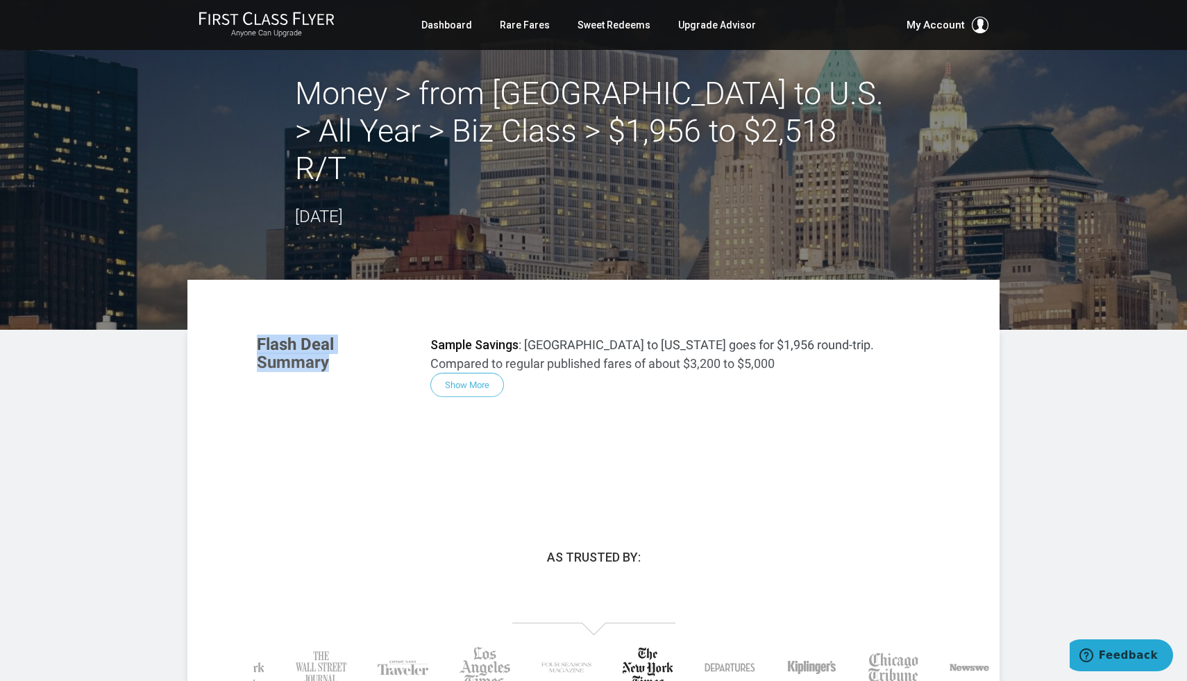
click at [474, 355] on div "Flash Deal Summary Sample Savings : Dublin to New York goes for $1,956 round-tr…" at bounding box center [593, 407] width 701 height 173
click at [602, 18] on link "Sweet Redeems" at bounding box center [613, 24] width 73 height 25
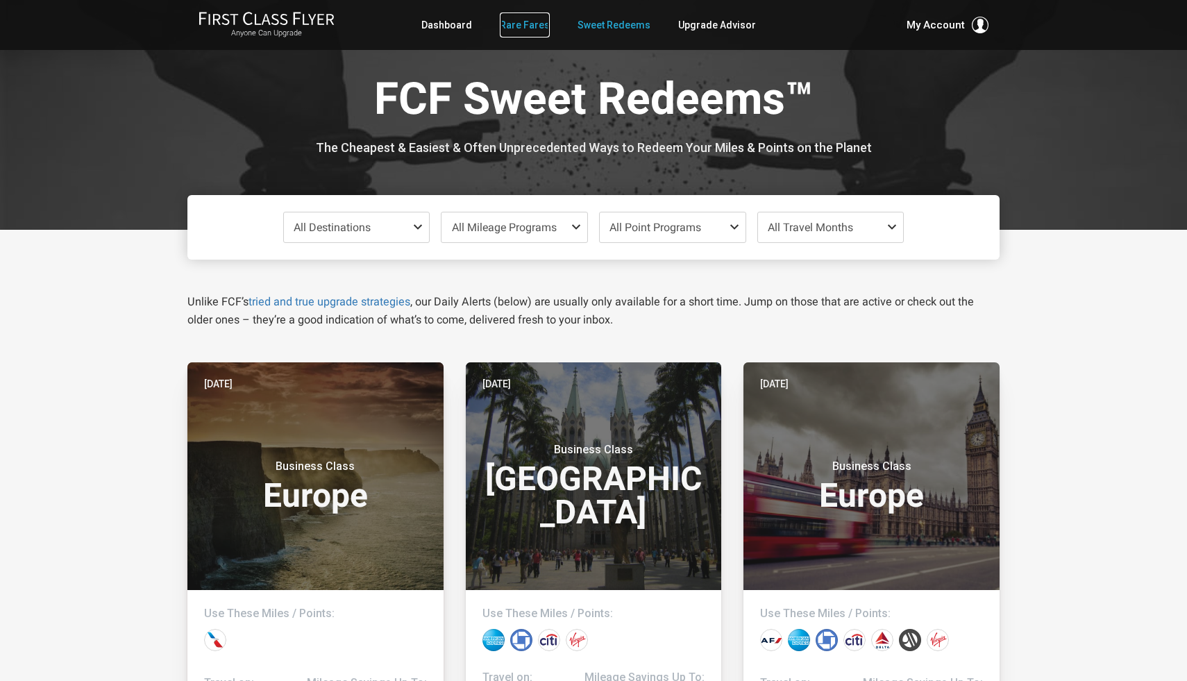
click at [538, 21] on link "Rare Fares" at bounding box center [525, 24] width 50 height 25
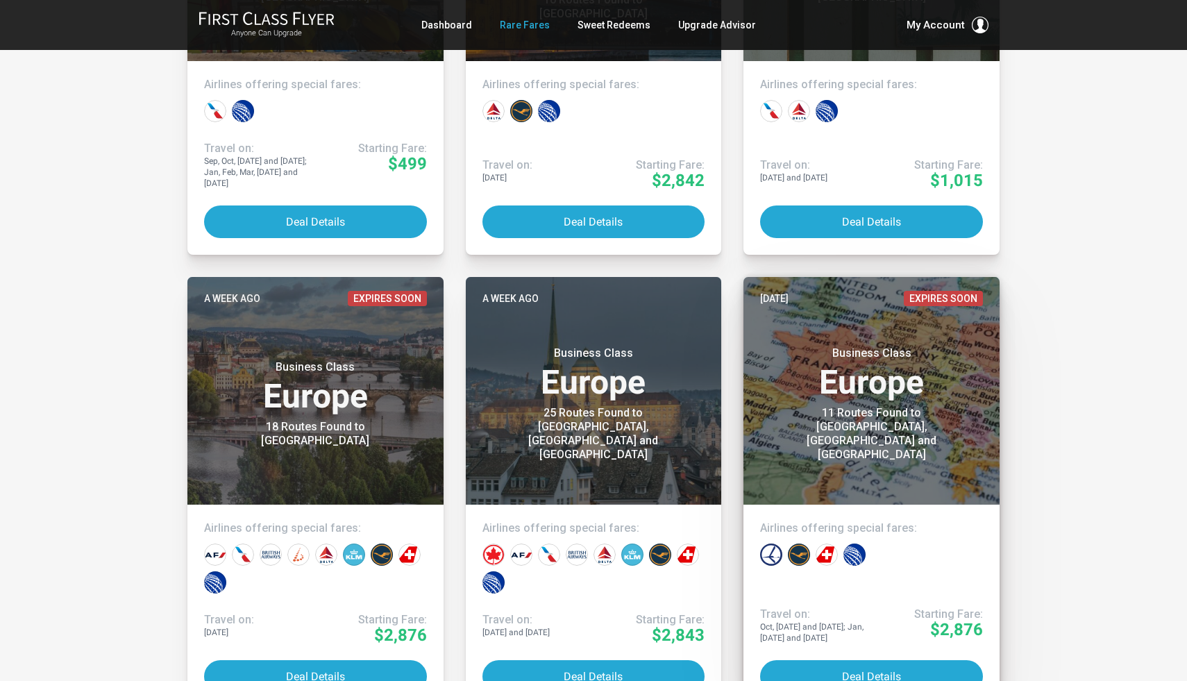
scroll to position [1414, 0]
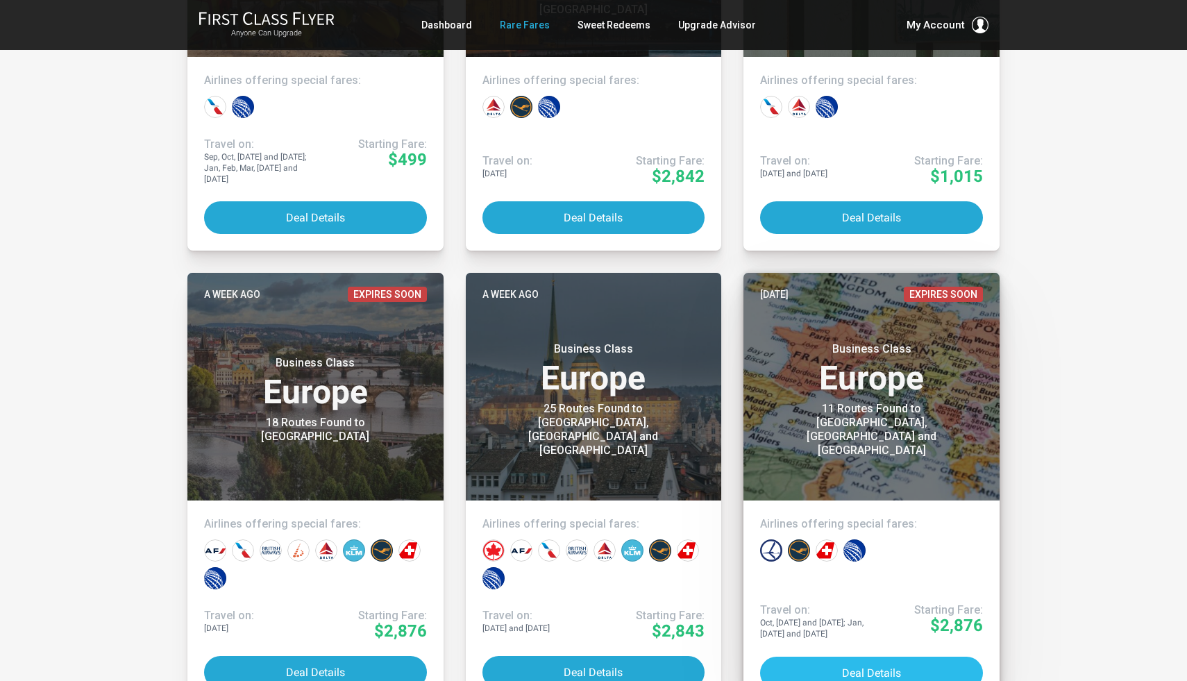
click at [879, 662] on button "Deal Details" at bounding box center [871, 672] width 223 height 33
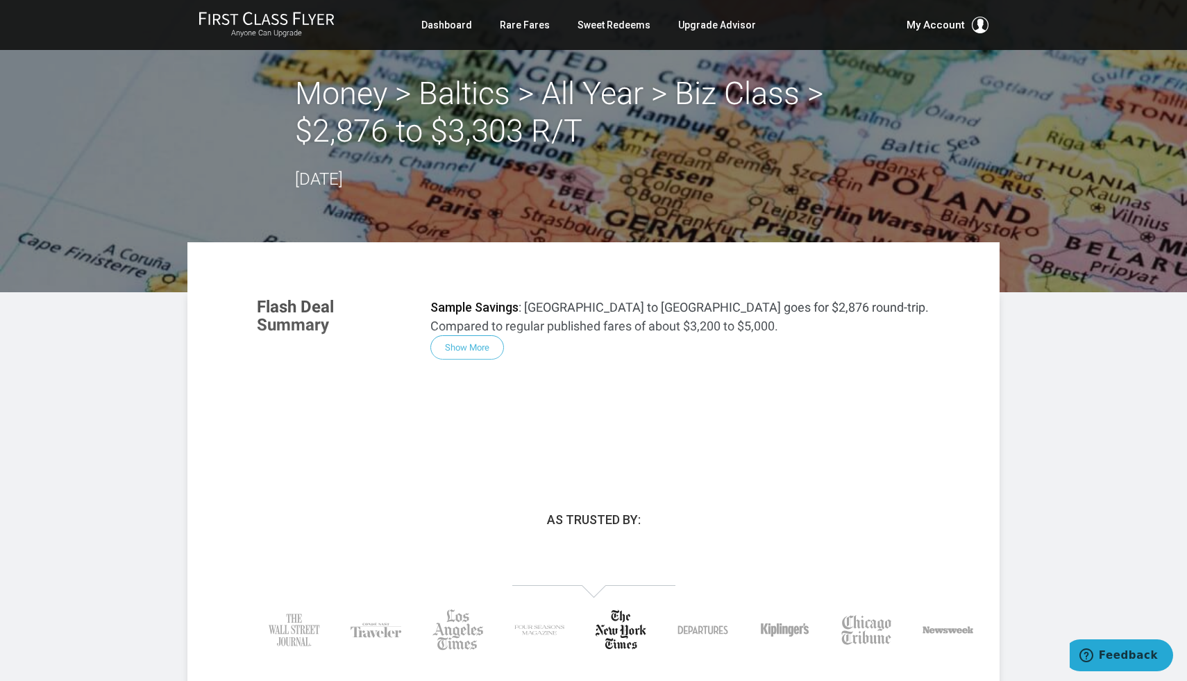
click at [790, 293] on section "Flash Deal Summary Sample Savings : Chicago to Vilnius goes for $2,876 round-tr…" at bounding box center [593, 329] width 701 height 90
click at [474, 339] on div "Flash Deal Summary Sample Savings : Chicago to Vilnius goes for $2,876 round-tr…" at bounding box center [593, 370] width 701 height 173
click at [319, 326] on div "Flash Deal Summary Sample Savings : Chicago to Vilnius goes for $2,876 round-tr…" at bounding box center [593, 370] width 701 height 173
click at [503, 310] on strong "Sample Savings" at bounding box center [474, 307] width 88 height 15
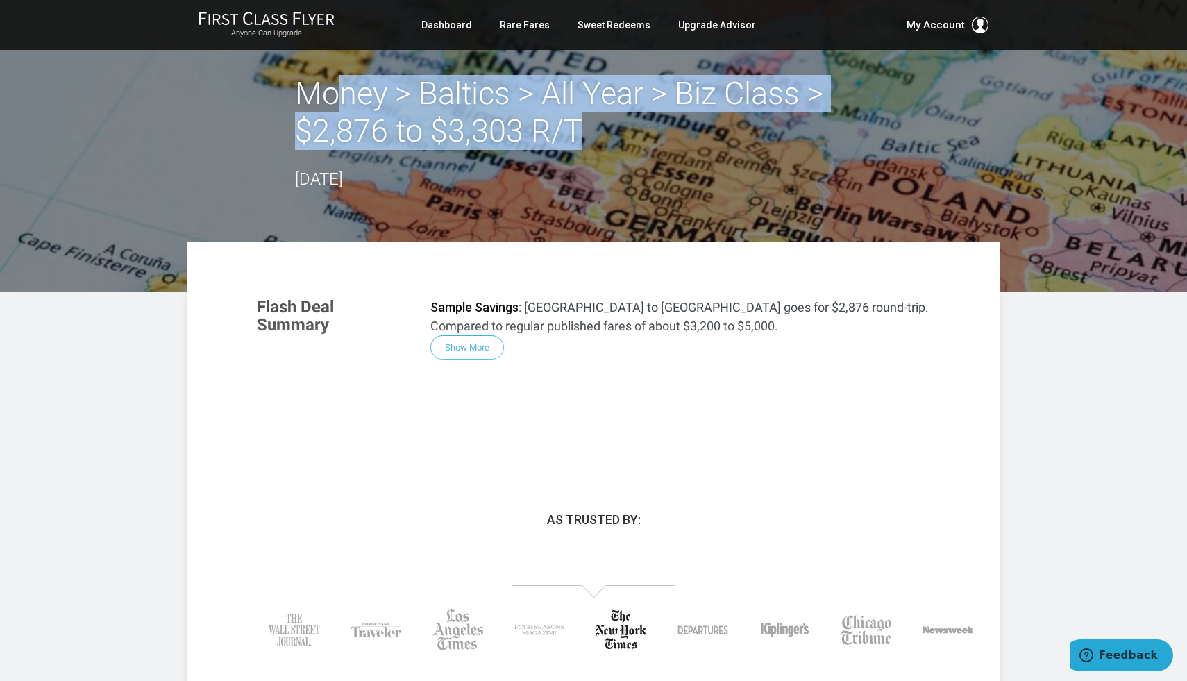
drag, startPoint x: 334, startPoint y: 112, endPoint x: 594, endPoint y: 147, distance: 262.6
click at [594, 147] on h2 "Money > Baltics > All Year > Biz Class > $2,876 to $3,303 R/T" at bounding box center [593, 112] width 597 height 75
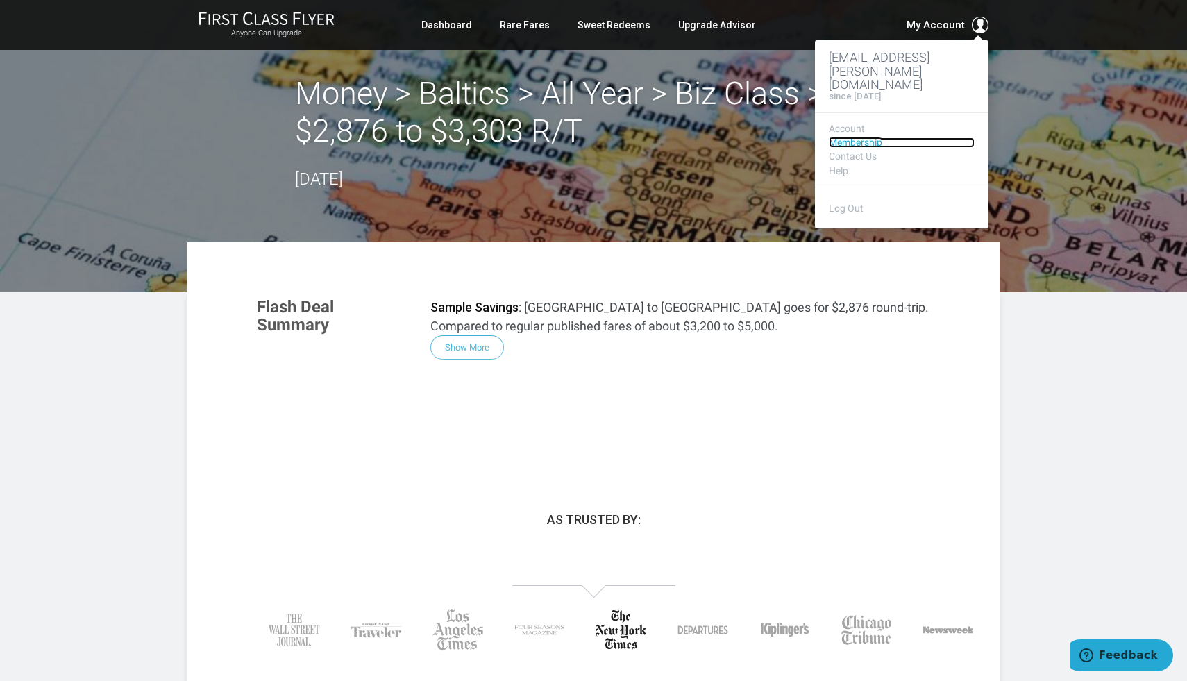
click at [860, 137] on link "Membership" at bounding box center [902, 142] width 146 height 10
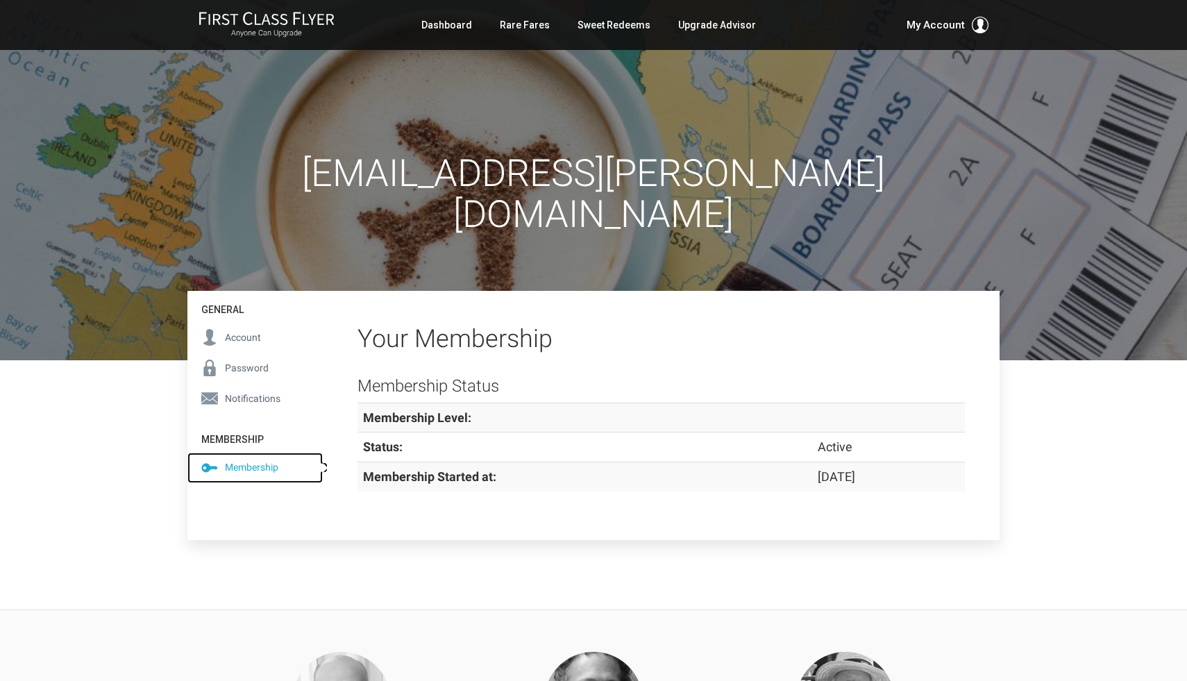
click at [262, 459] on span "Membership" at bounding box center [251, 466] width 53 height 15
click at [255, 459] on span "Membership" at bounding box center [251, 466] width 53 height 15
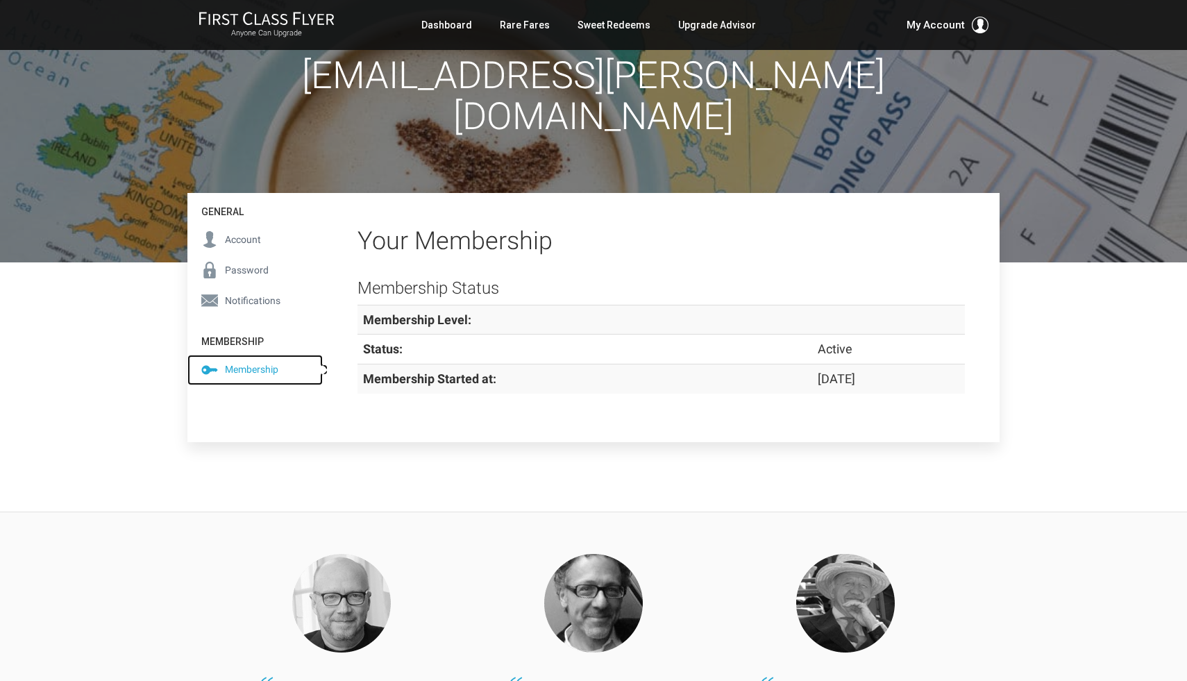
scroll to position [68, 0]
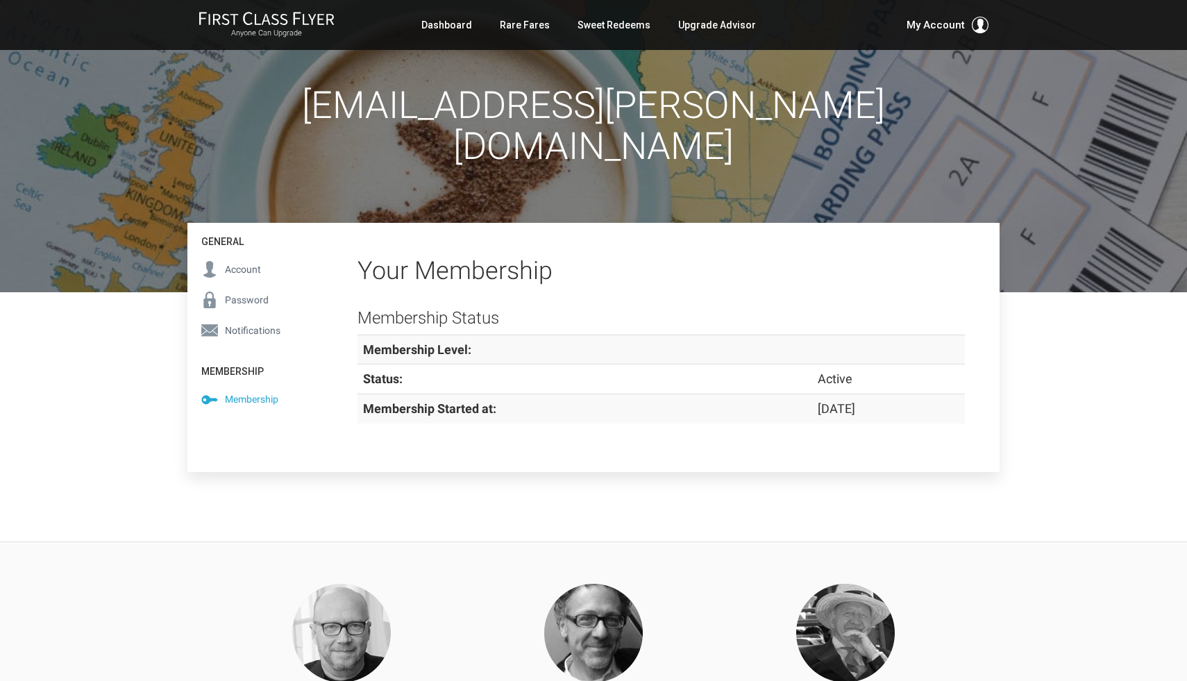
click at [450, 342] on strong "Membership Level:" at bounding box center [417, 349] width 108 height 15
click at [821, 364] on td "Active" at bounding box center [888, 379] width 153 height 30
click at [522, 257] on h2 "Your Membership" at bounding box center [660, 271] width 607 height 28
click at [372, 401] on strong "Membership Started at:" at bounding box center [429, 408] width 133 height 15
click at [812, 364] on td "Active" at bounding box center [888, 379] width 153 height 30
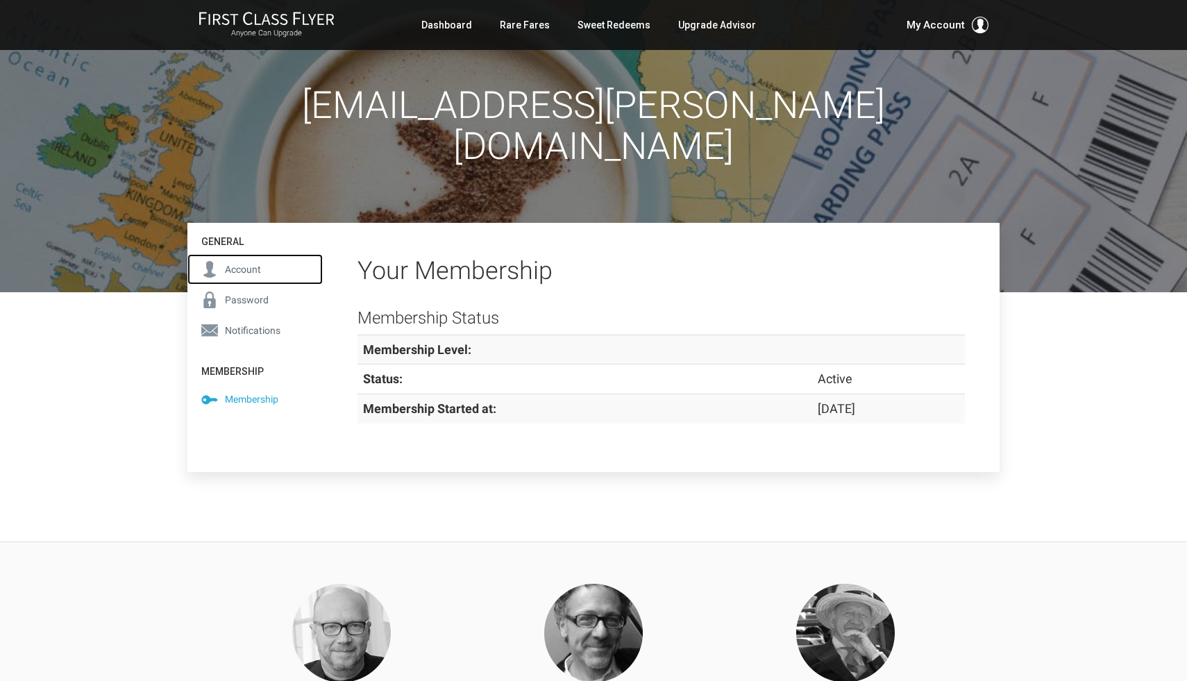
click at [244, 262] on span "Account" at bounding box center [243, 269] width 36 height 15
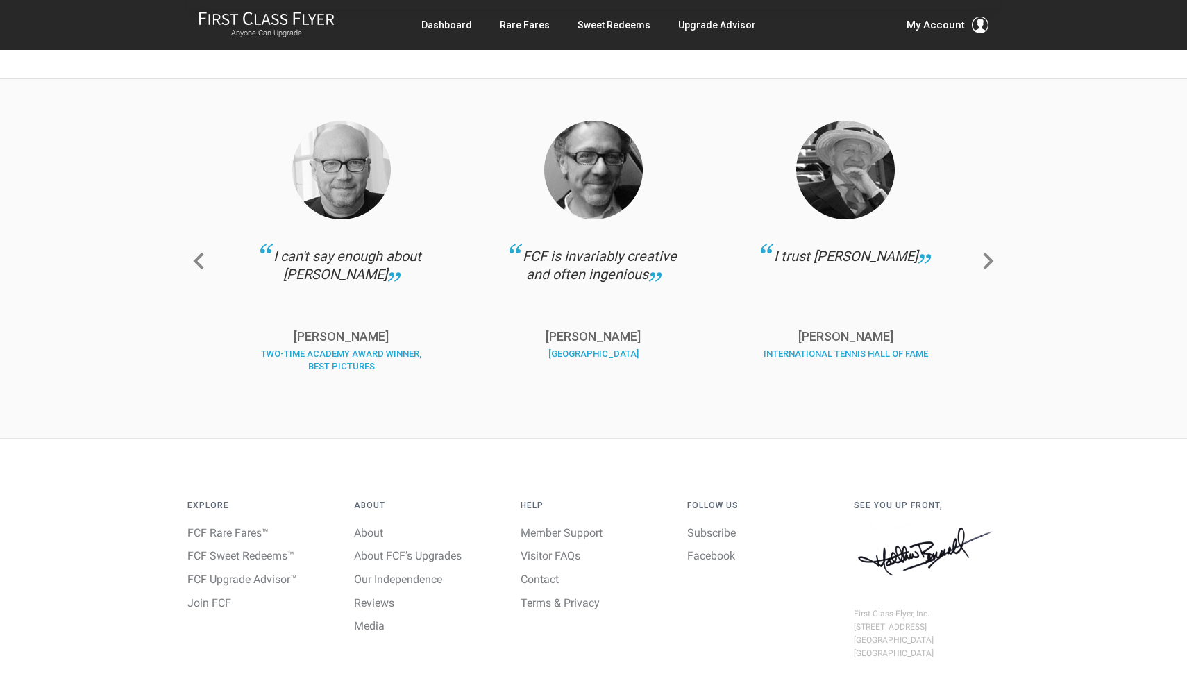
scroll to position [612, 0]
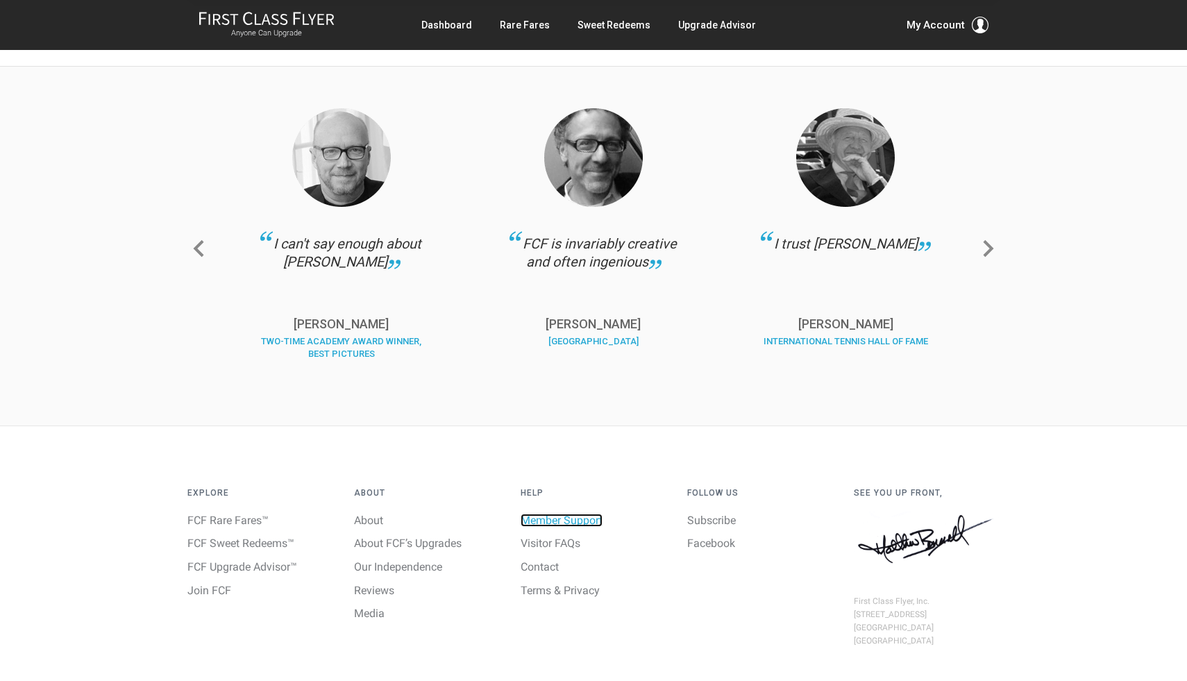
click at [590, 514] on link "Member Support" at bounding box center [561, 520] width 82 height 13
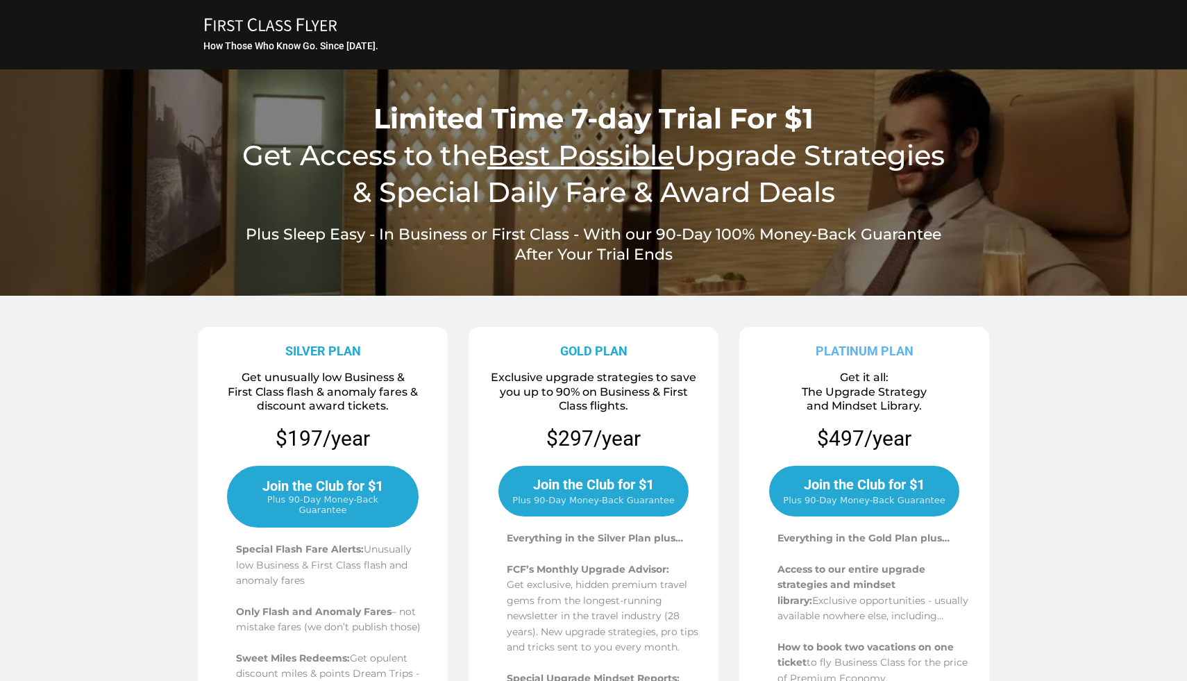
click at [291, 28] on icon "FIRST CLASS FLYER Copy Created with Sketch." at bounding box center [270, 24] width 139 height 15
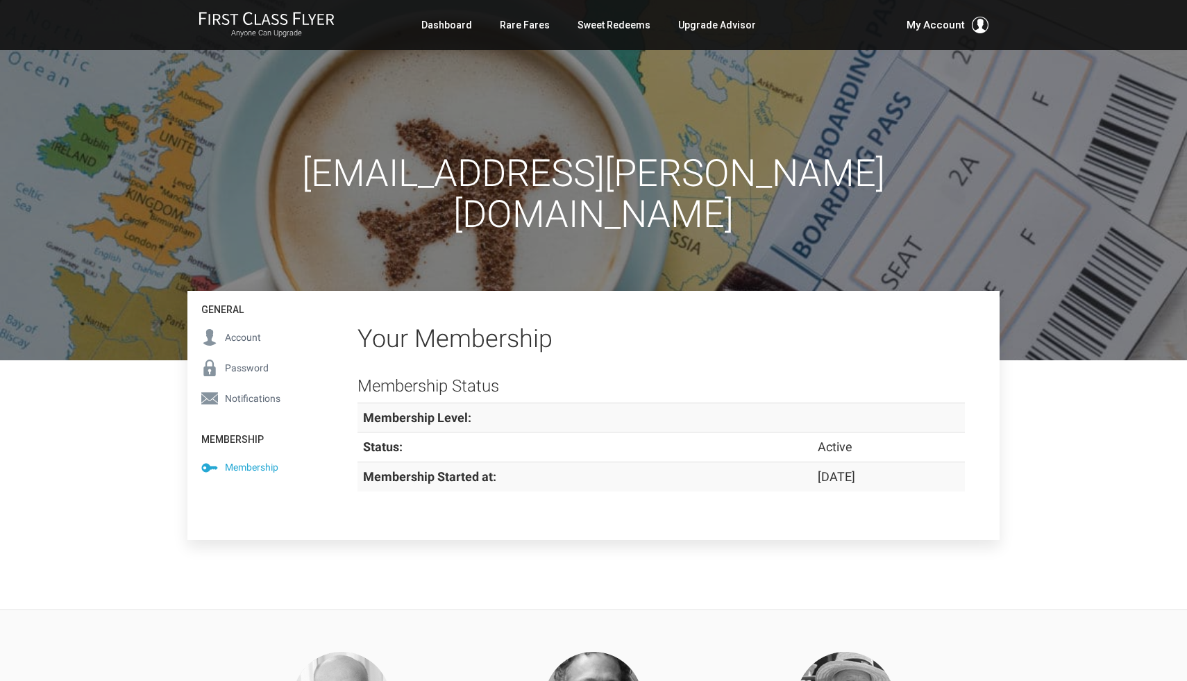
click at [443, 410] on strong "Membership Level:" at bounding box center [417, 417] width 108 height 15
click at [812, 402] on td at bounding box center [888, 417] width 153 height 30
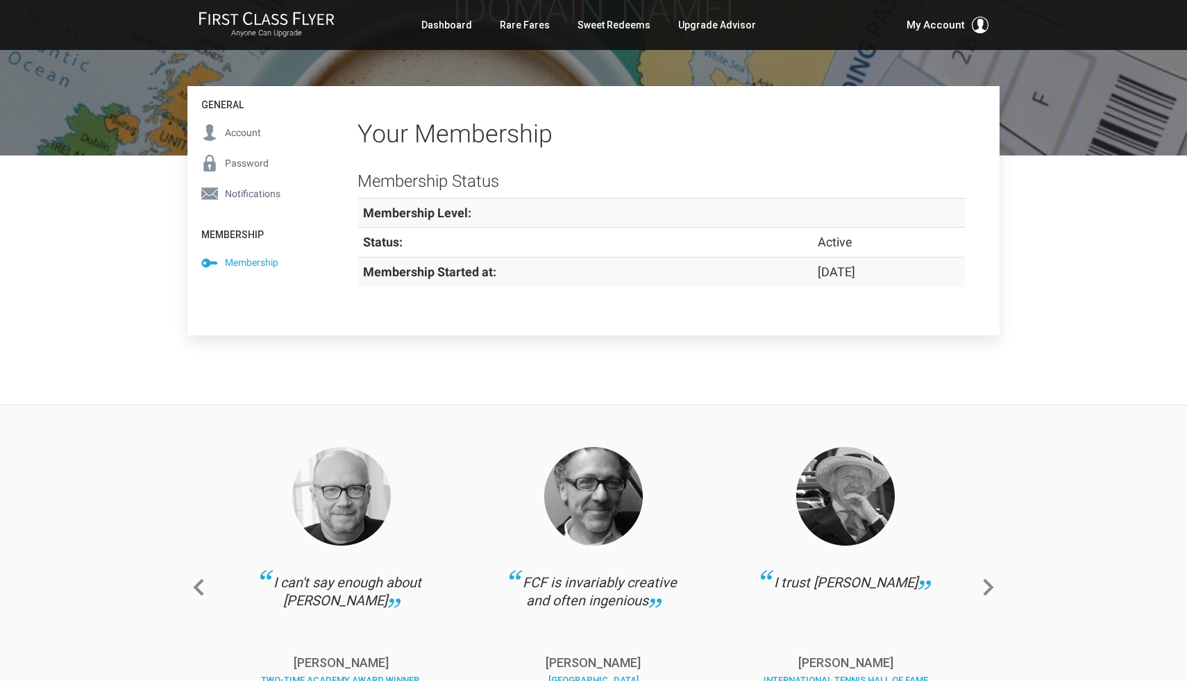
scroll to position [568, 0]
